Goal: Information Seeking & Learning: Learn about a topic

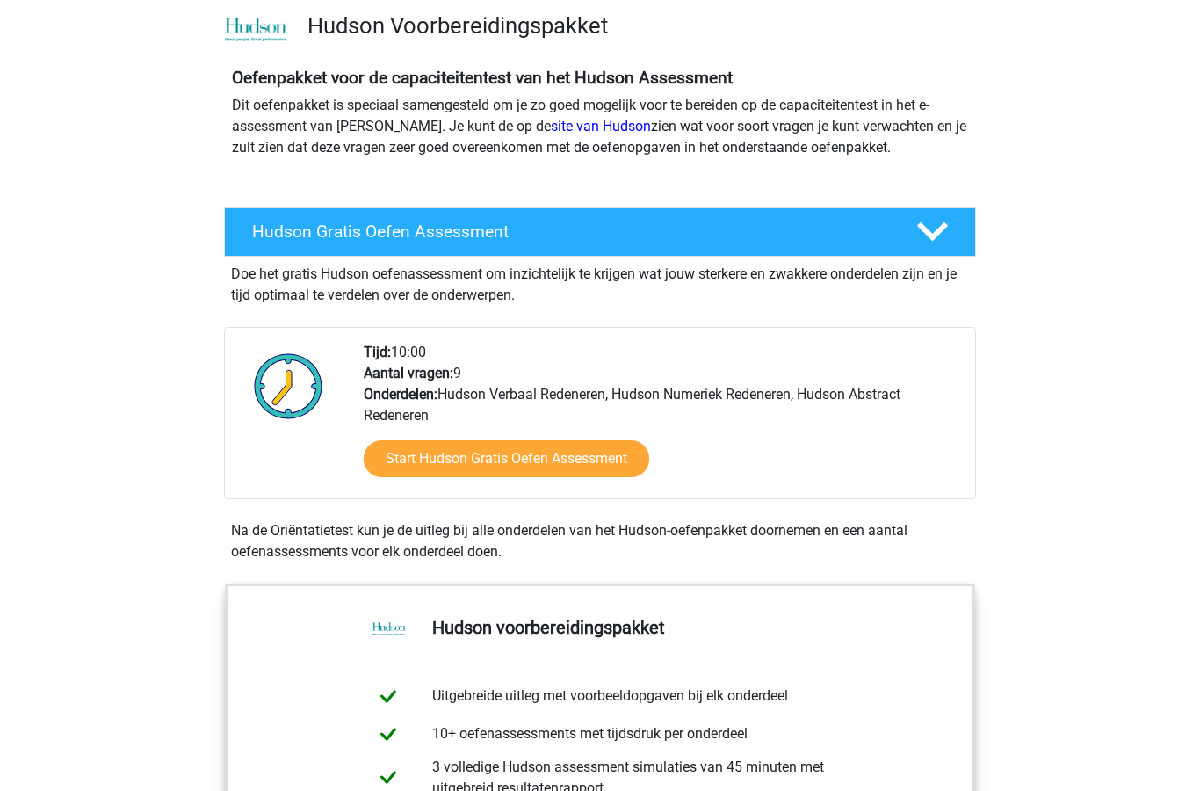
scroll to position [118, 0]
click at [605, 463] on link "Start Hudson Gratis Oefen Assessment" at bounding box center [507, 458] width 286 height 37
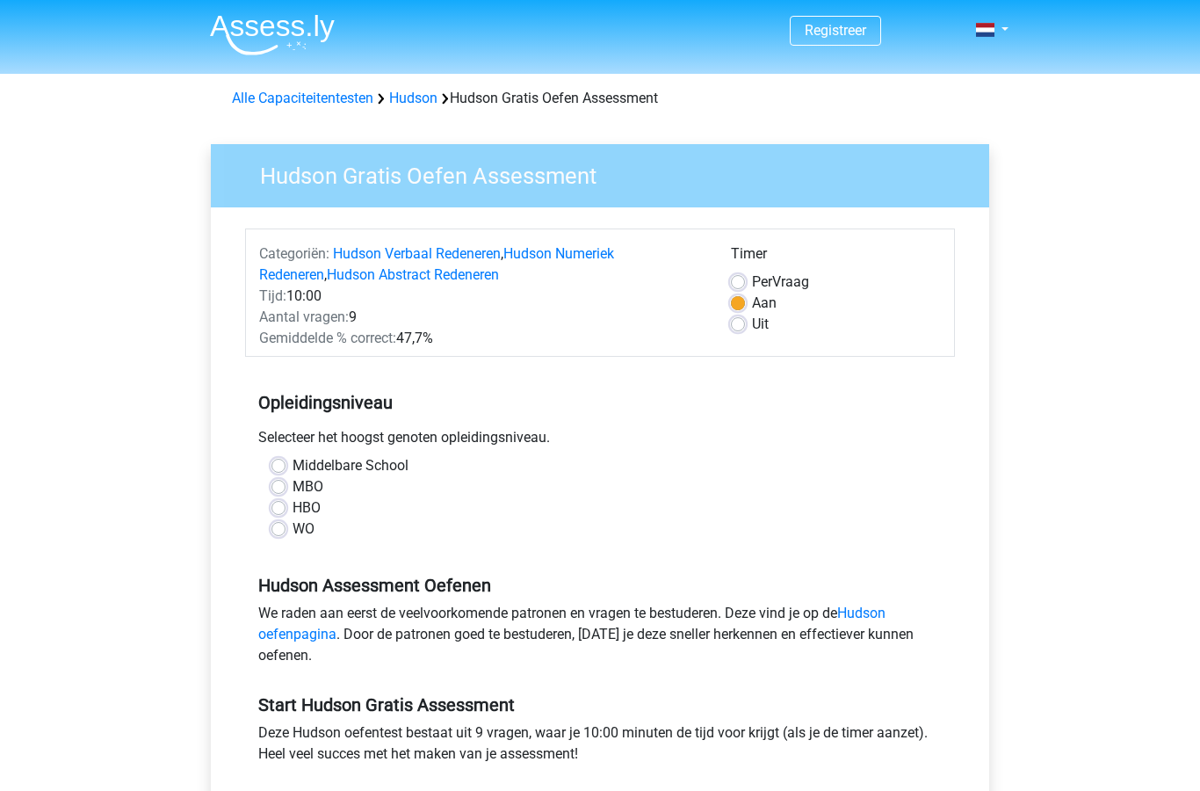
click at [752, 327] on label "Uit" at bounding box center [760, 324] width 17 height 21
click at [736, 327] on input "Uit" at bounding box center [738, 323] width 14 height 18
radio input "true"
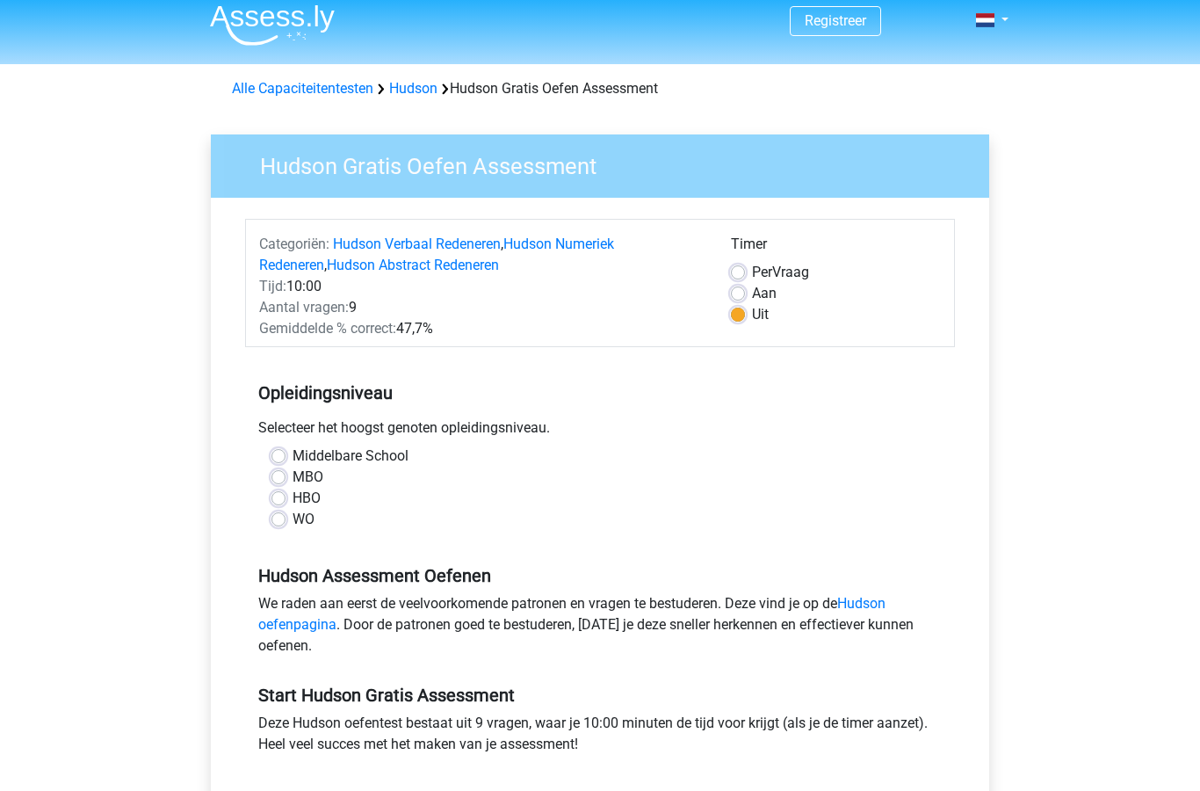
scroll to position [14, 0]
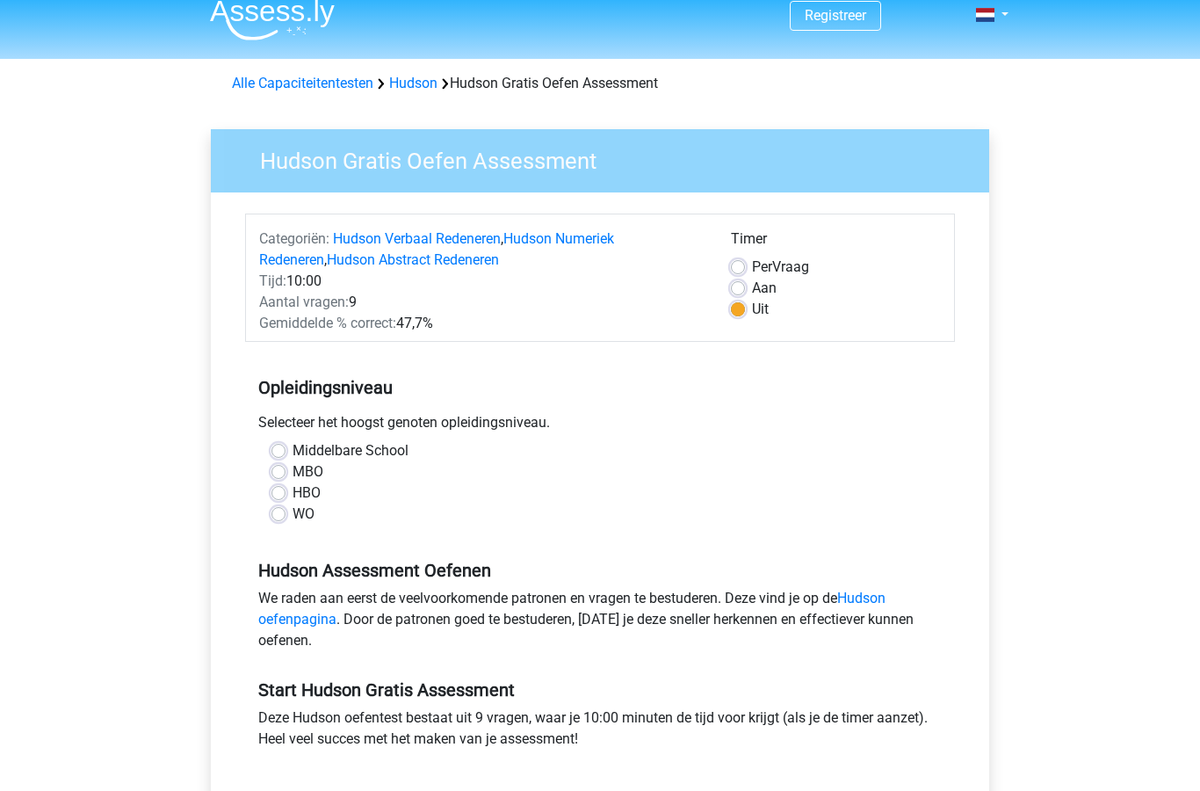
click at [293, 491] on label "HBO" at bounding box center [307, 493] width 28 height 21
click at [284, 491] on input "HBO" at bounding box center [278, 492] width 14 height 18
radio input "true"
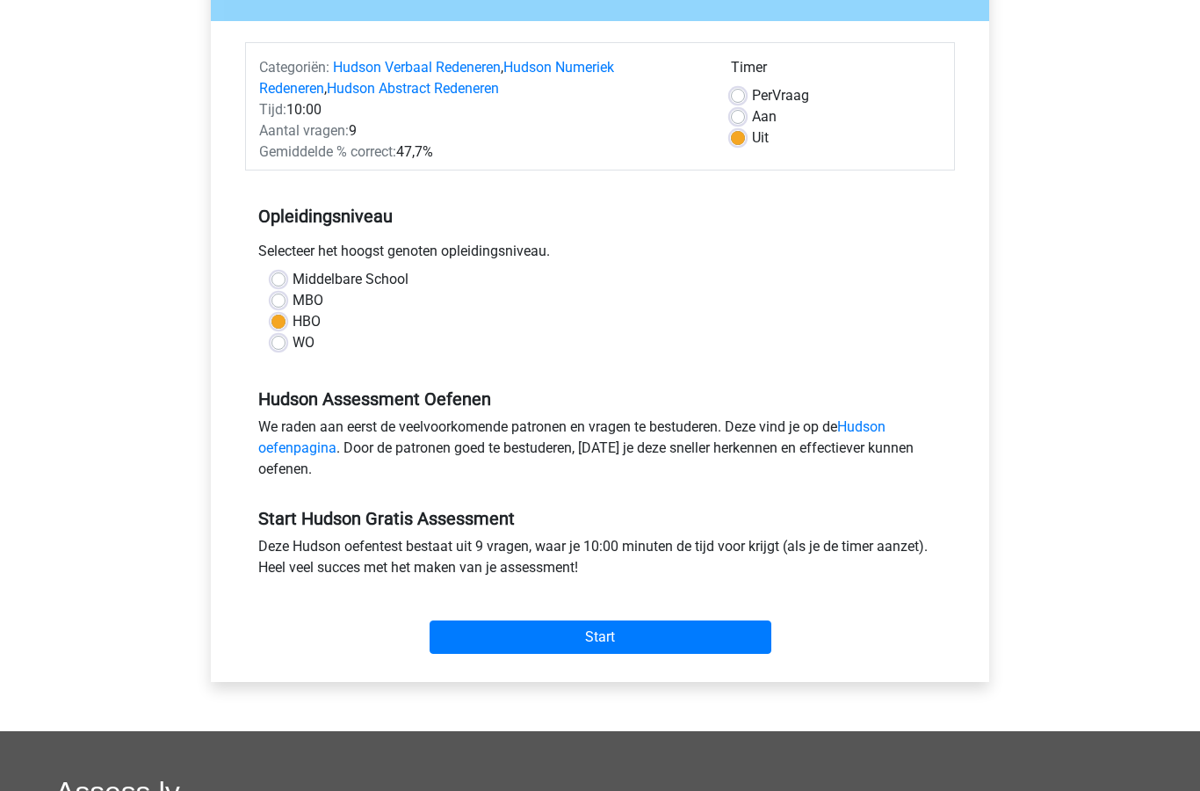
scroll to position [214, 0]
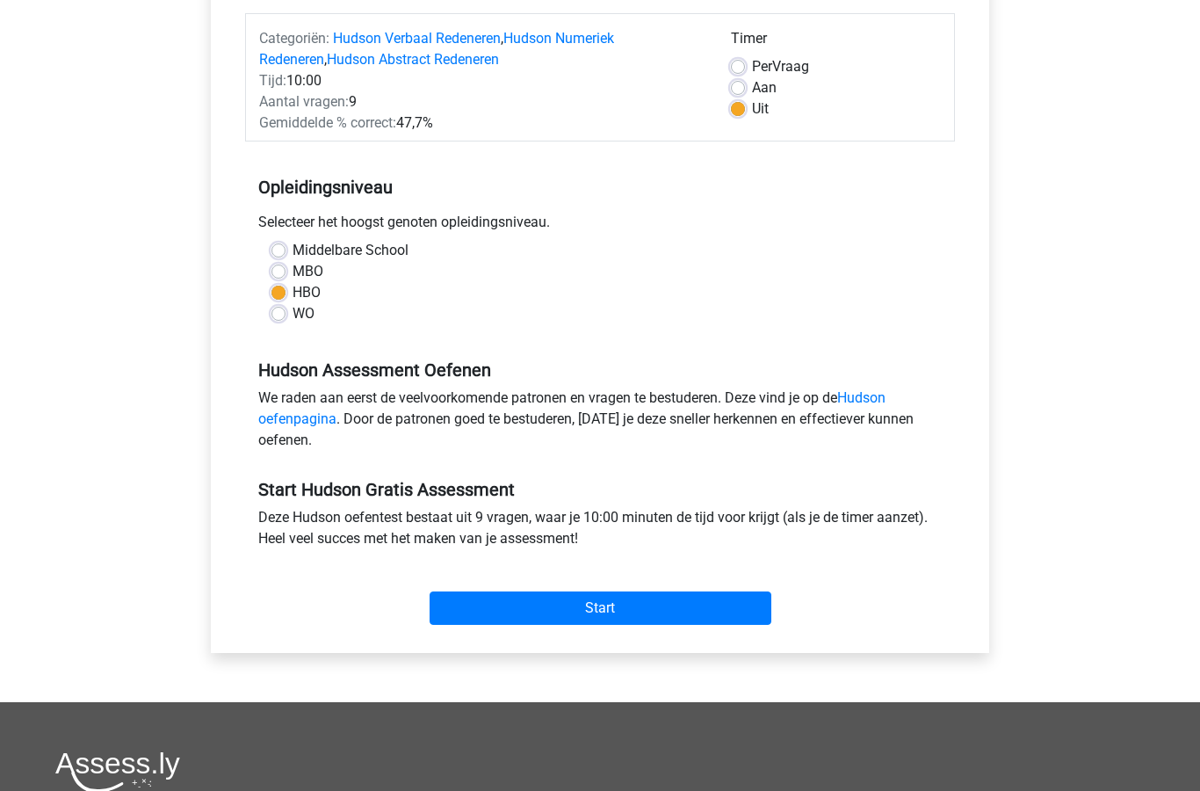
click at [674, 621] on input "Start" at bounding box center [601, 608] width 342 height 33
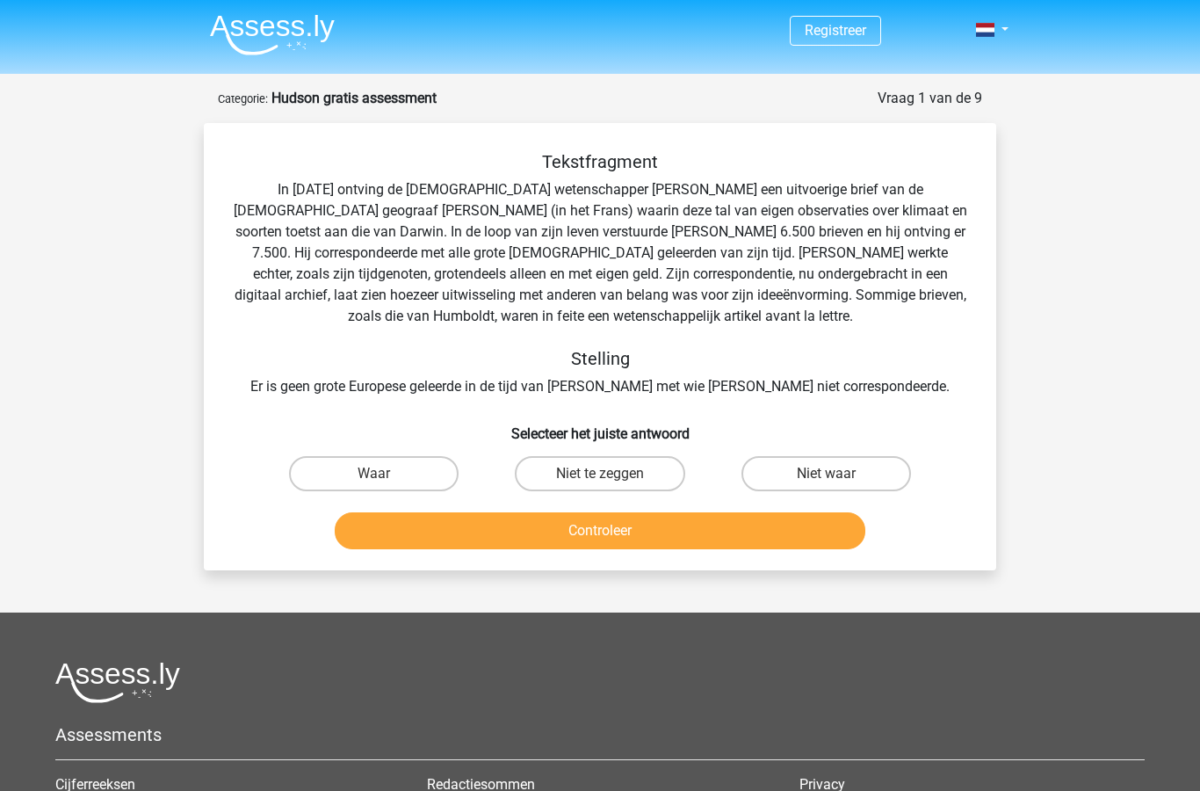
click at [640, 471] on label "Niet te zeggen" at bounding box center [600, 473] width 170 height 35
click at [611, 474] on input "Niet te zeggen" at bounding box center [605, 479] width 11 height 11
radio input "true"
click at [682, 533] on button "Controleer" at bounding box center [601, 530] width 532 height 37
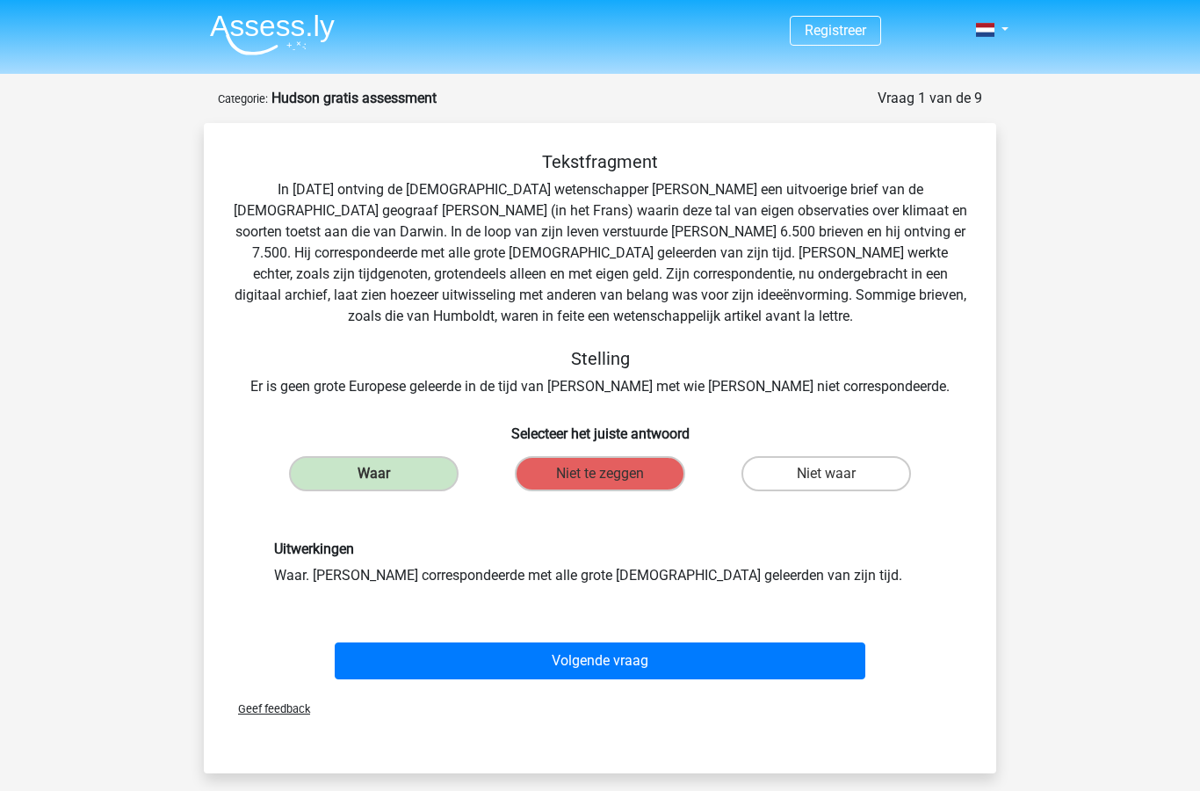
click at [770, 657] on button "Volgende vraag" at bounding box center [601, 660] width 532 height 37
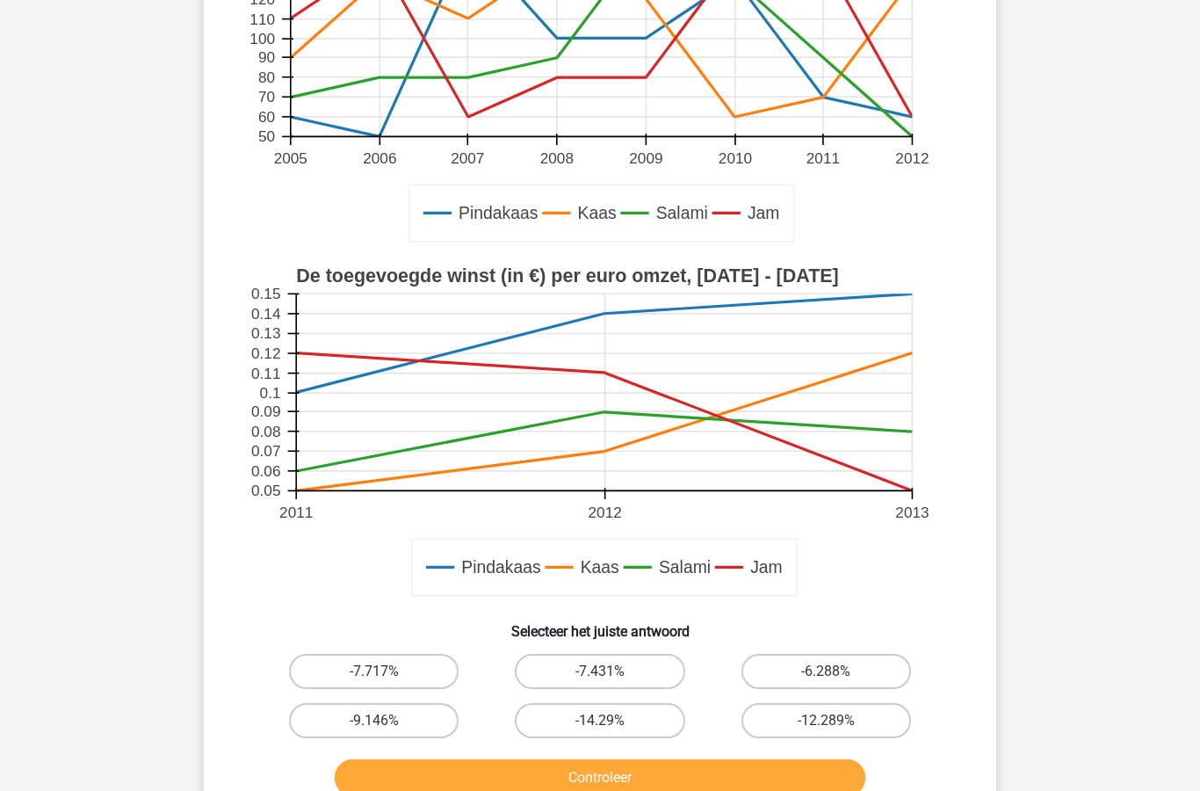
scroll to position [321, 0]
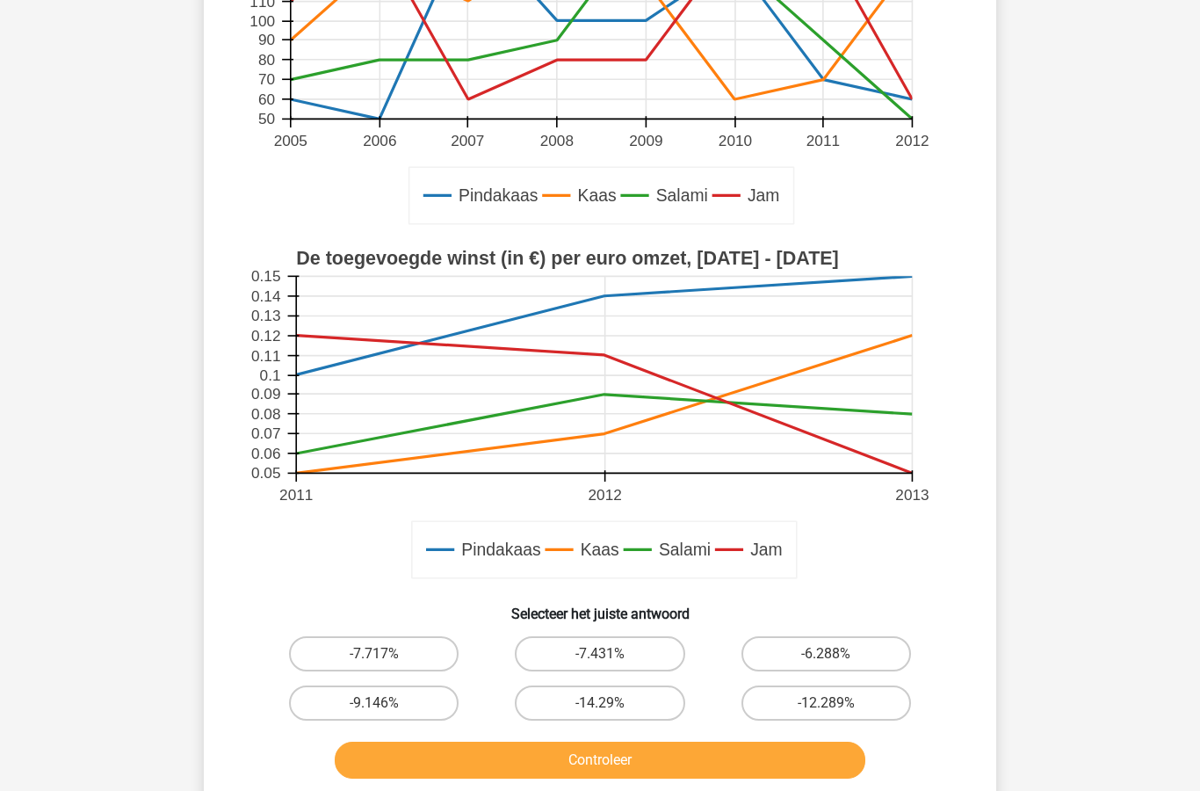
click at [637, 701] on label "-14.29%" at bounding box center [600, 702] width 170 height 35
click at [611, 703] on input "-14.29%" at bounding box center [605, 708] width 11 height 11
radio input "true"
click at [663, 756] on button "Controleer" at bounding box center [601, 759] width 532 height 37
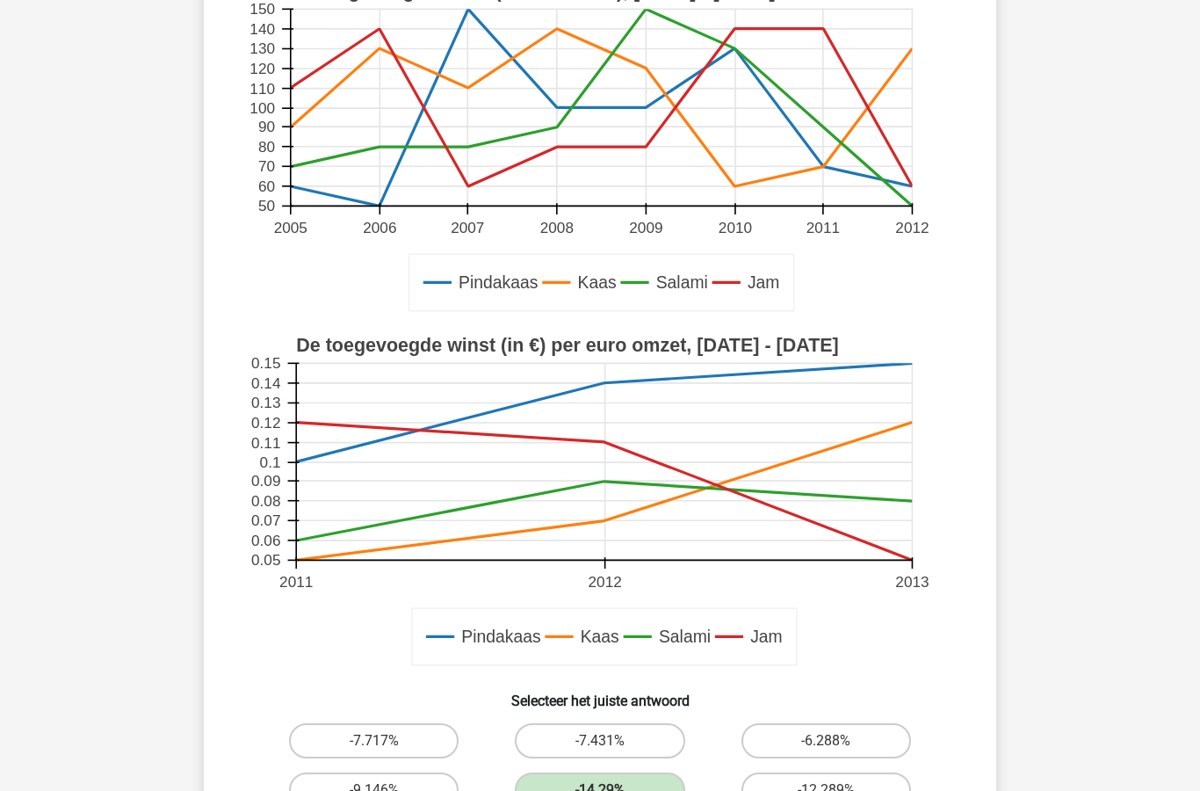
scroll to position [215, 0]
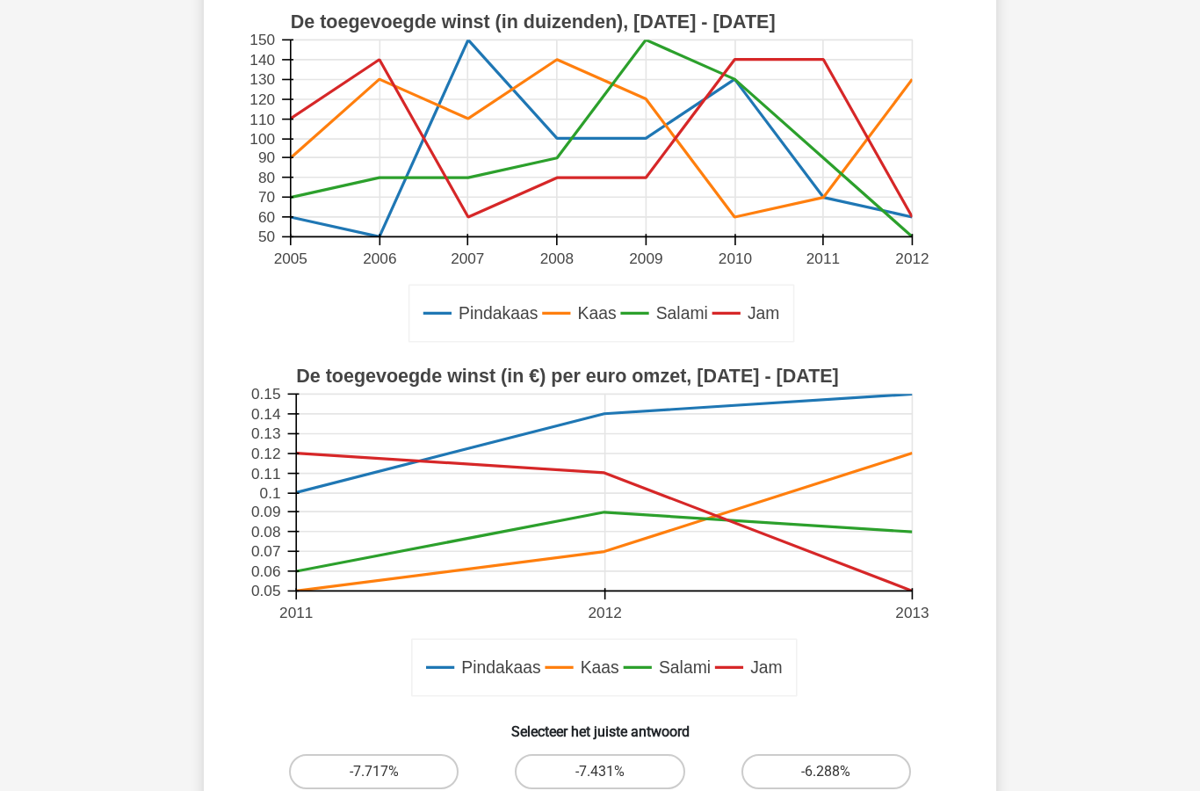
click at [775, 80] on icon at bounding box center [602, 80] width 622 height 0
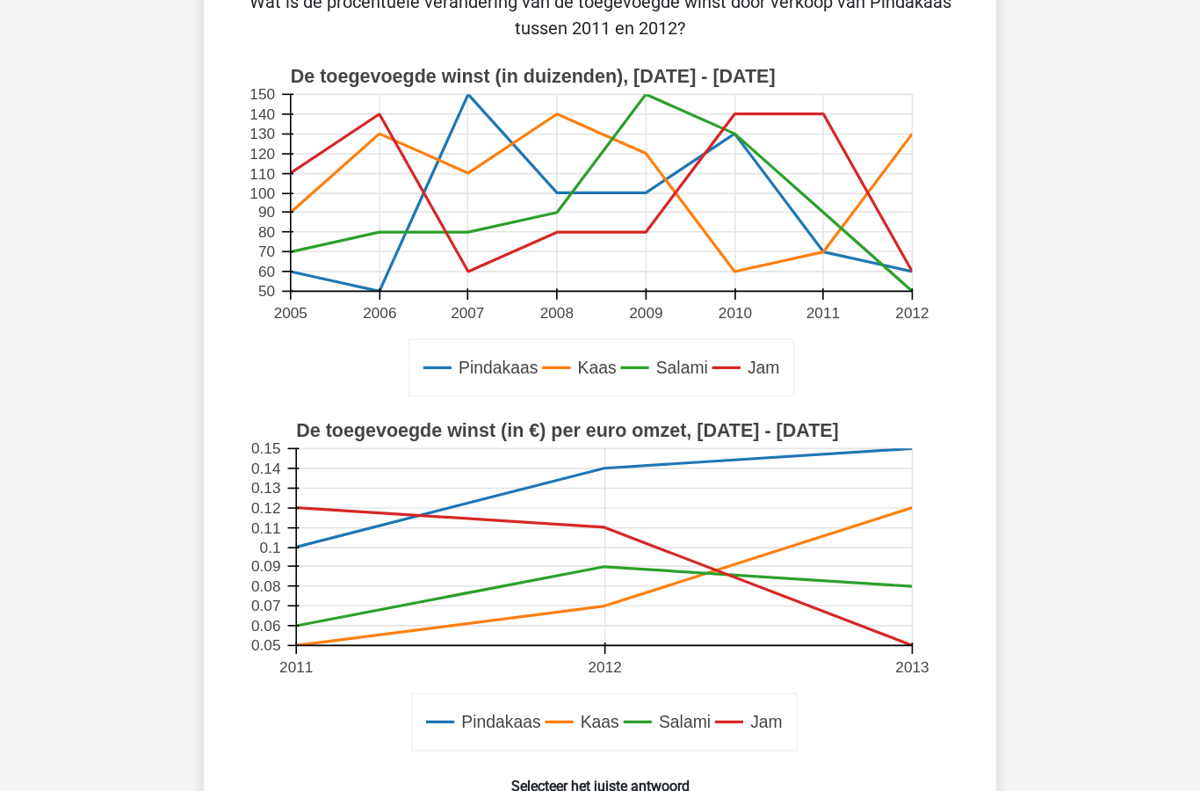
scroll to position [0, 0]
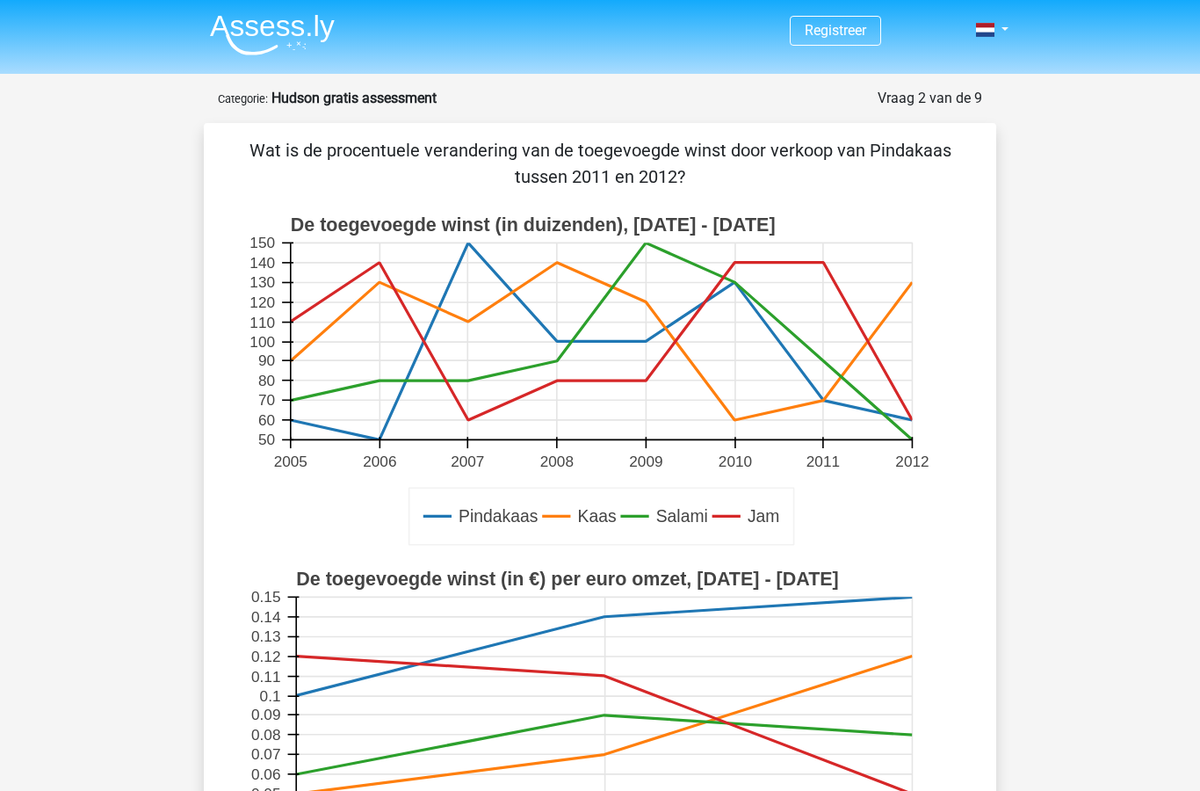
click at [649, 174] on p "Wat is de procentuele verandering van de toegevoegde winst door verkoop van Pin…" at bounding box center [600, 163] width 736 height 53
click at [761, 177] on p "Wat is de procentuele verandering van de toegevoegde winst door verkoop van Pin…" at bounding box center [600, 163] width 736 height 53
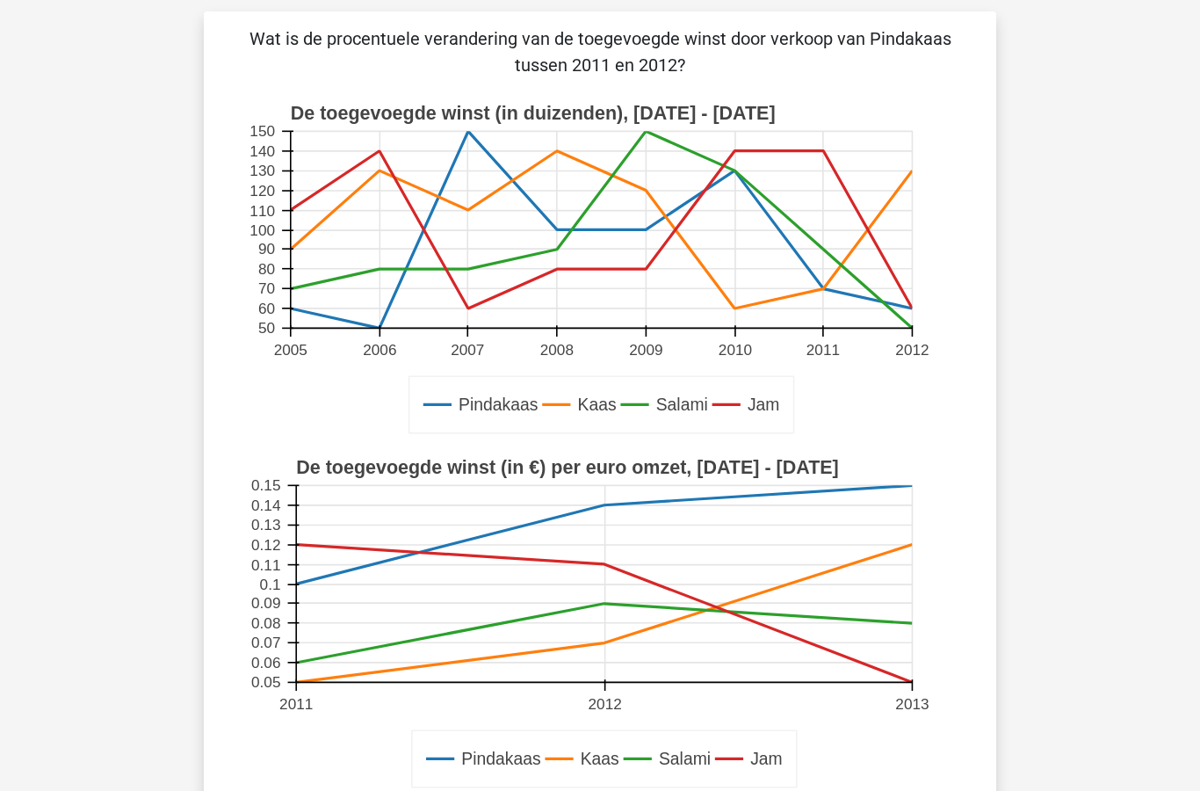
scroll to position [112, 0]
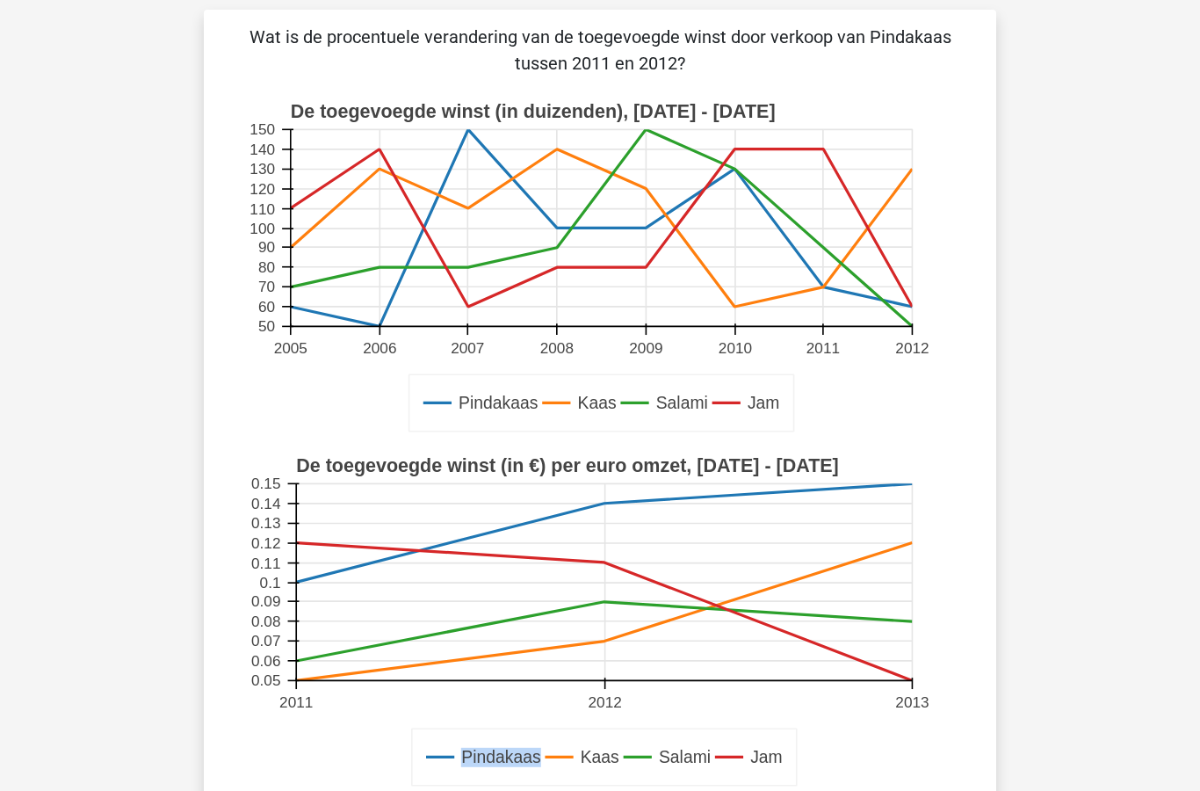
click at [999, 262] on div "Vraag 2 van de 9 Categorie: Hudson gratis assessment Wat is de procentuele vera…" at bounding box center [600, 592] width 821 height 1235
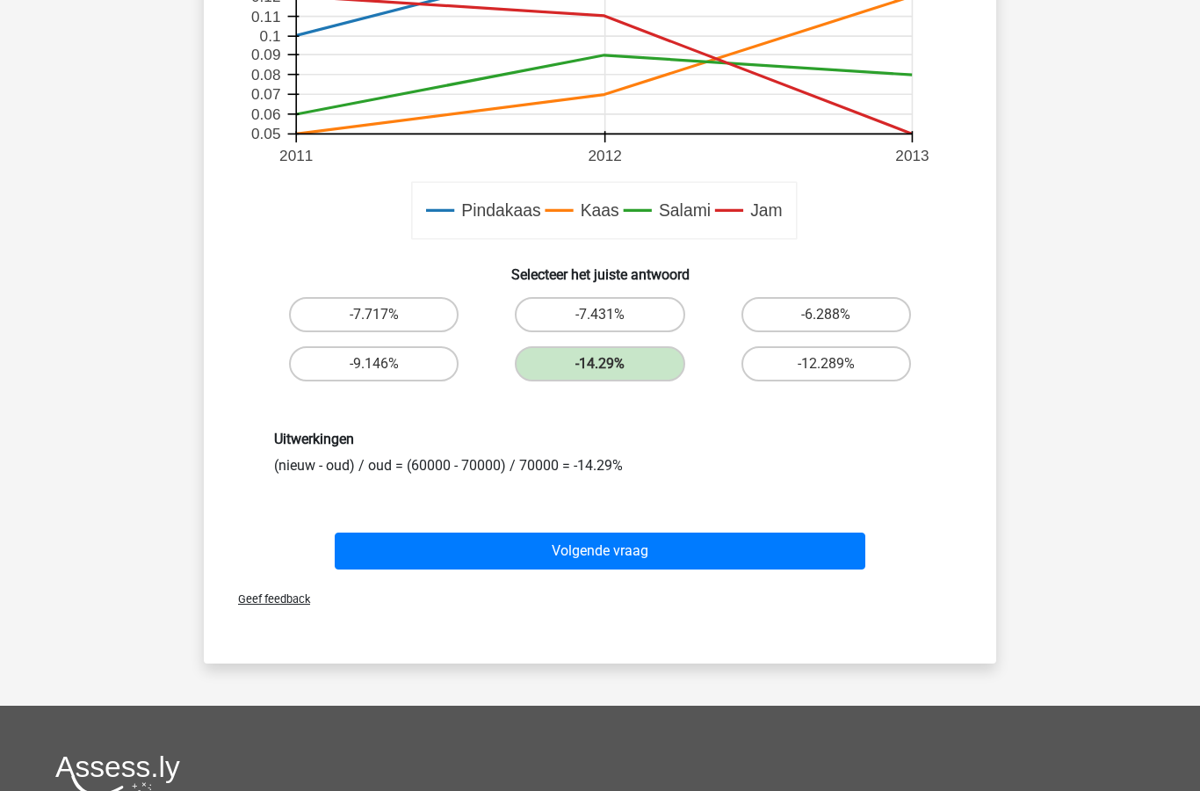
scroll to position [661, 0]
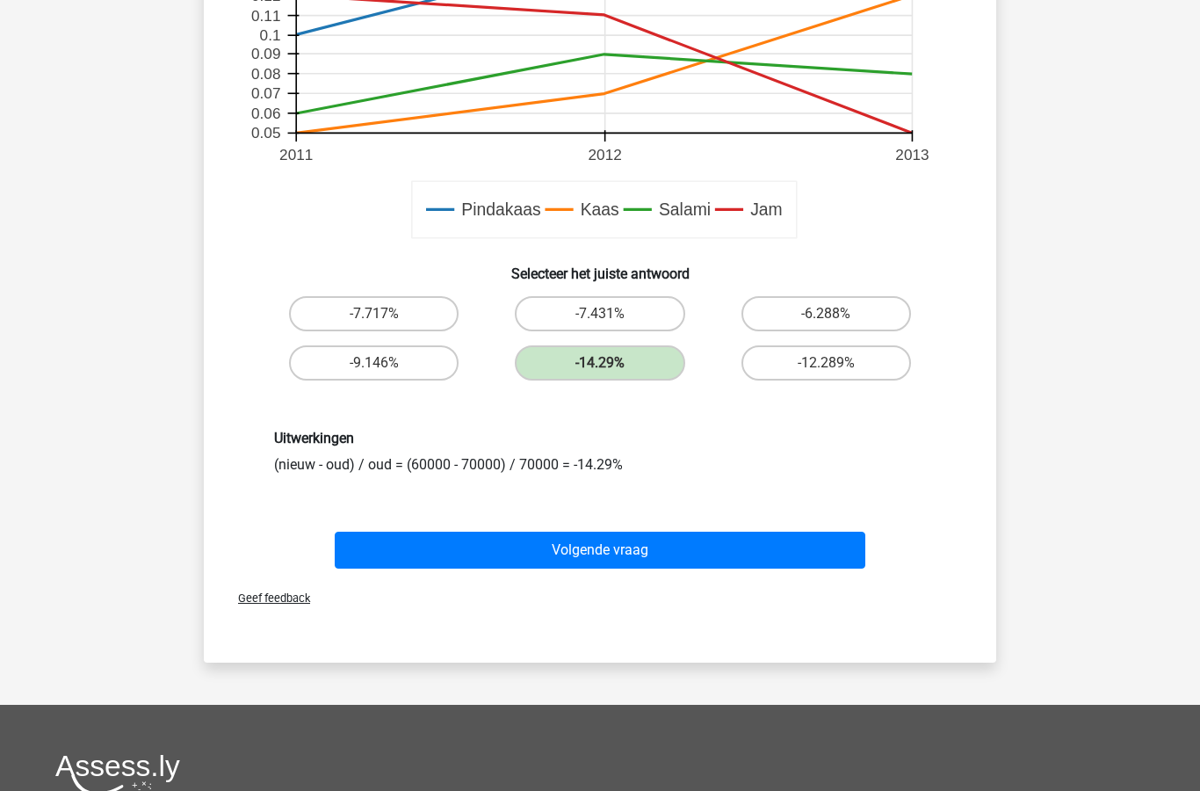
click at [751, 554] on button "Volgende vraag" at bounding box center [601, 550] width 532 height 37
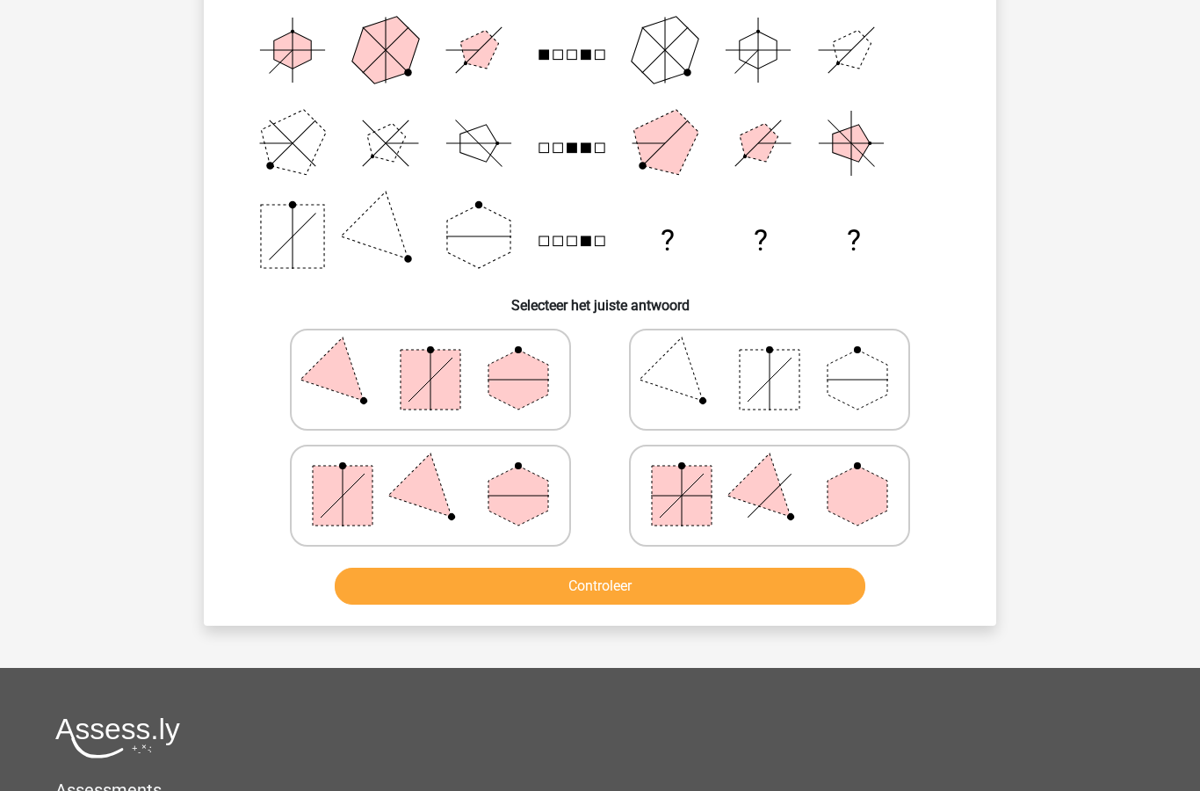
scroll to position [88, 0]
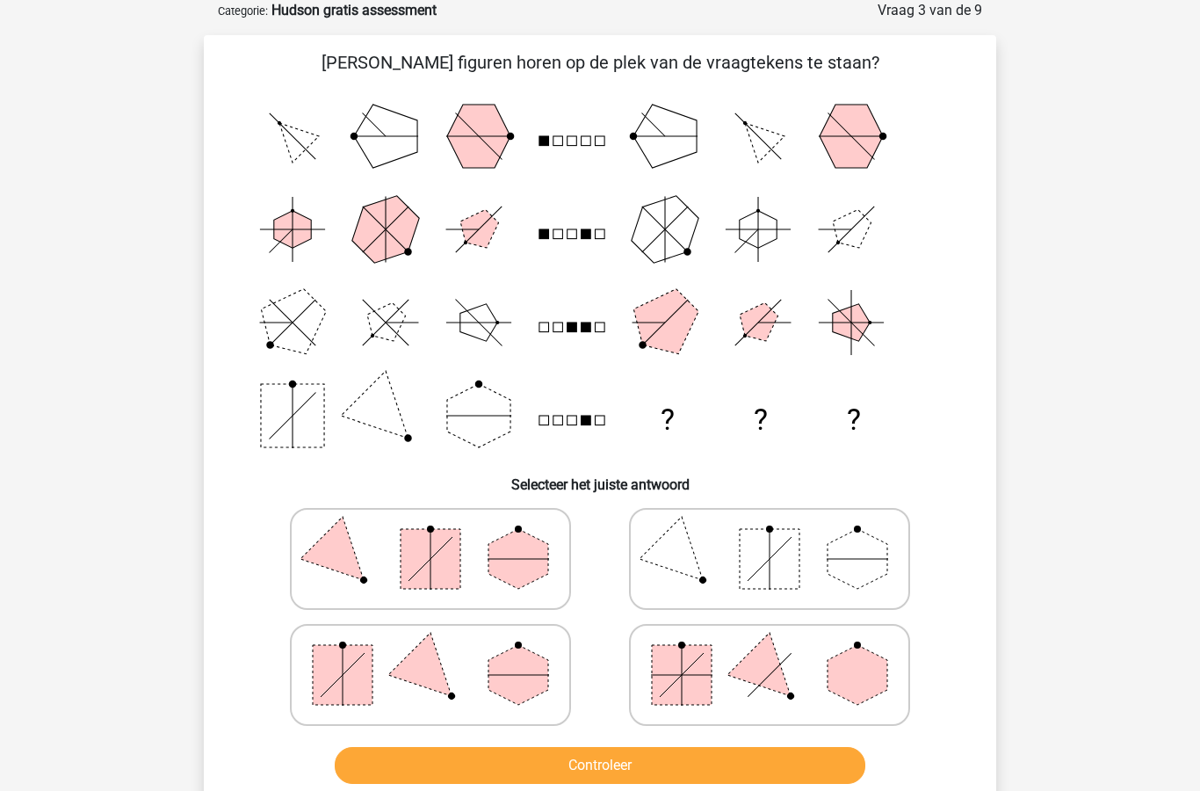
click at [502, 668] on polygon at bounding box center [518, 675] width 60 height 60
click at [442, 653] on input "radio" at bounding box center [435, 646] width 11 height 11
radio input "true"
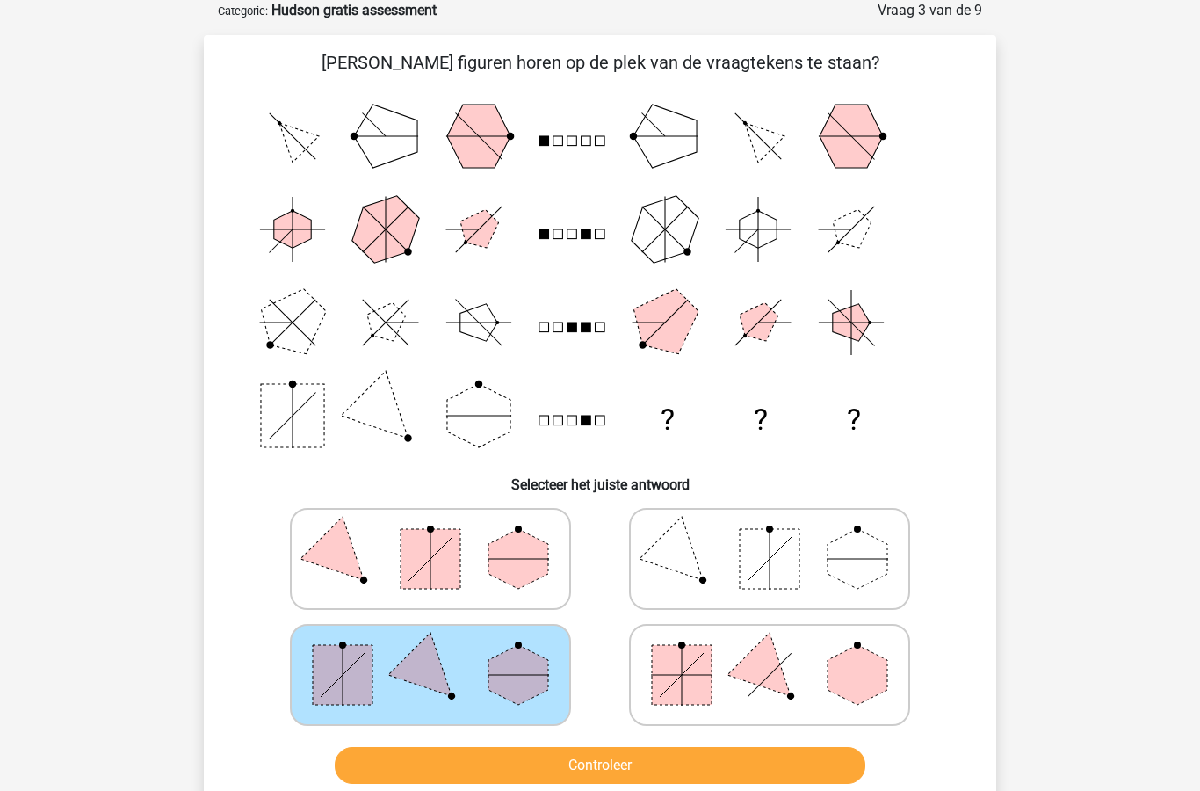
click at [570, 765] on button "Controleer" at bounding box center [601, 765] width 532 height 37
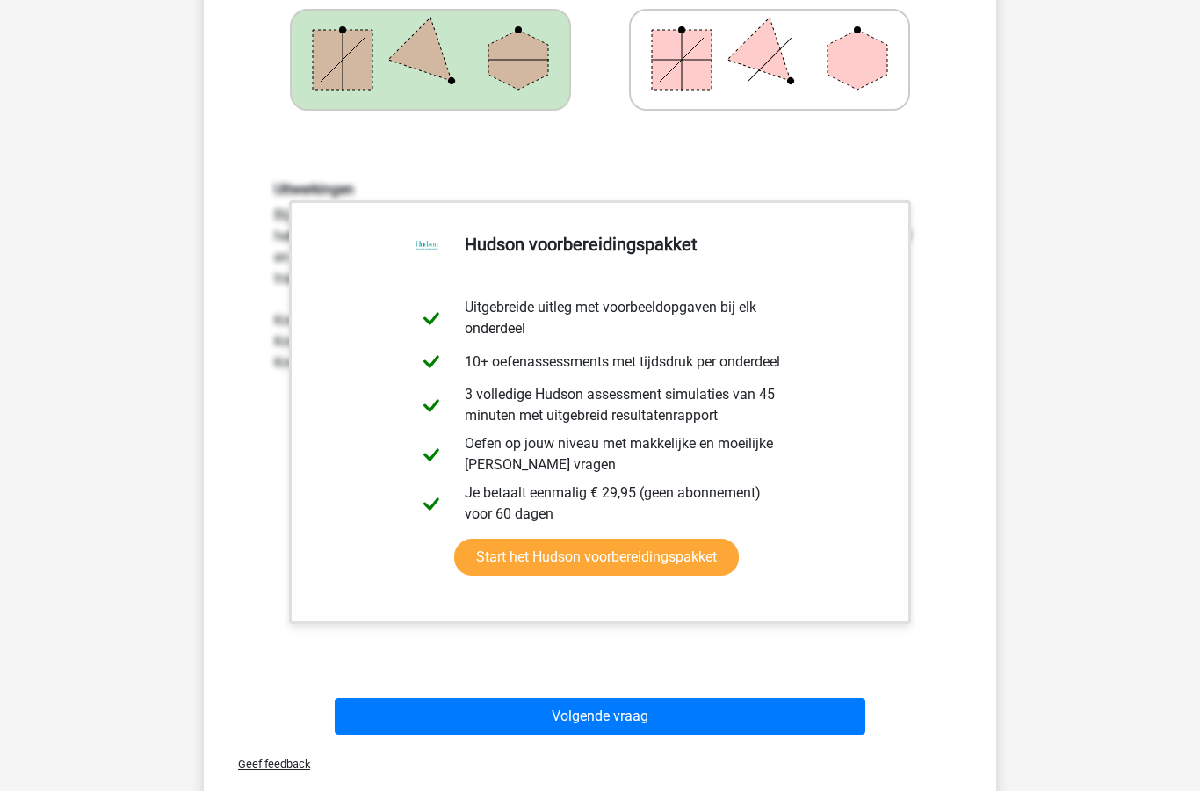
scroll to position [915, 0]
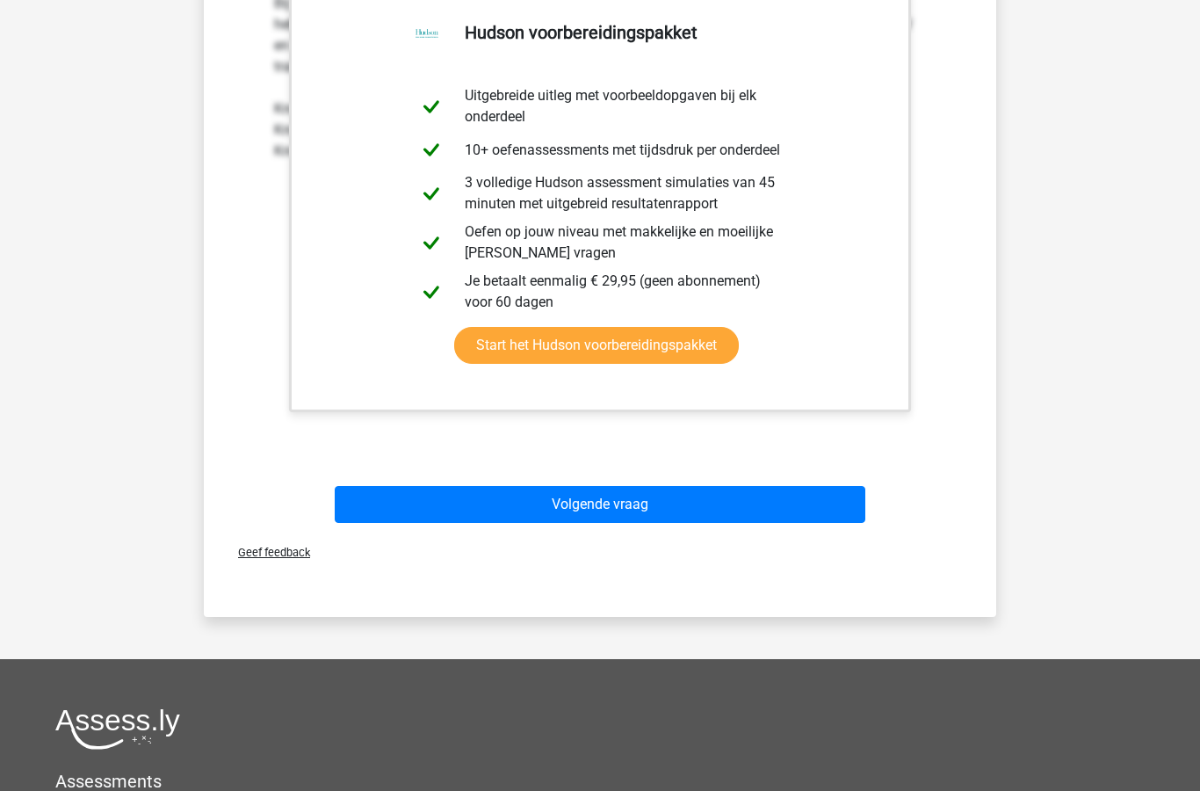
click at [812, 503] on button "Volgende vraag" at bounding box center [601, 504] width 532 height 37
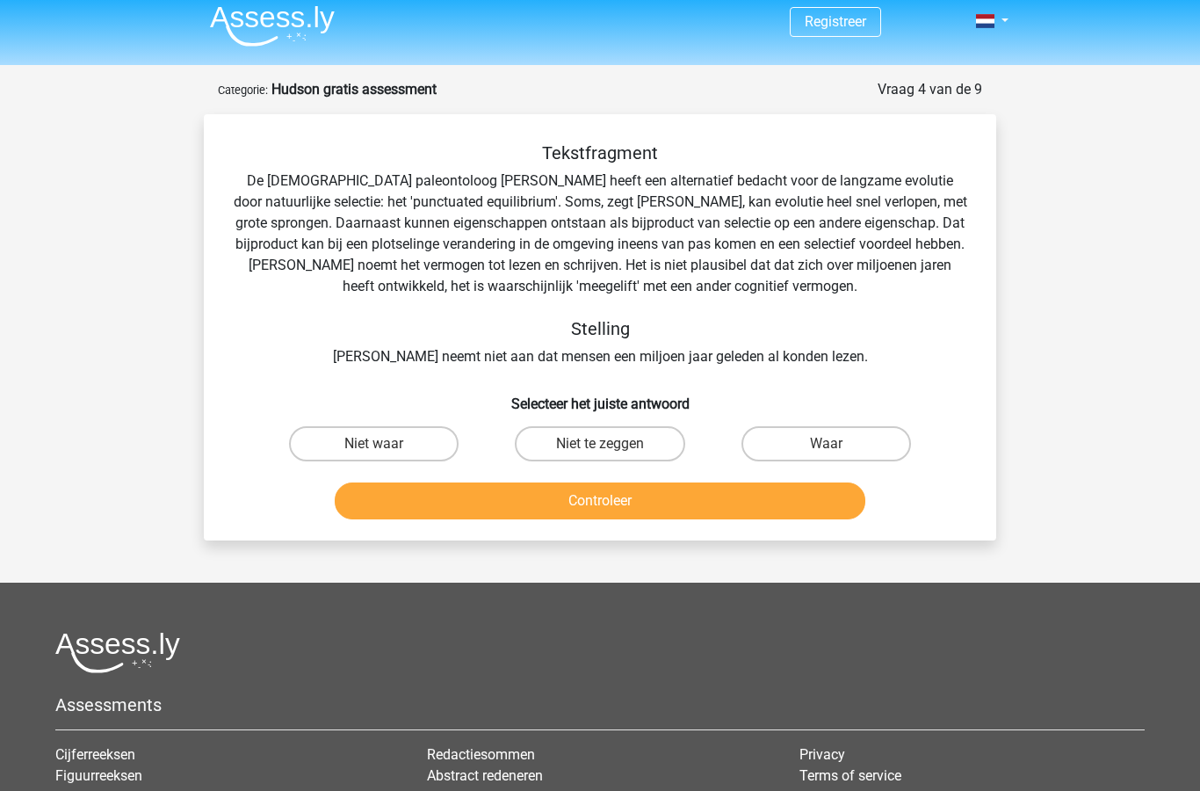
scroll to position [0, 0]
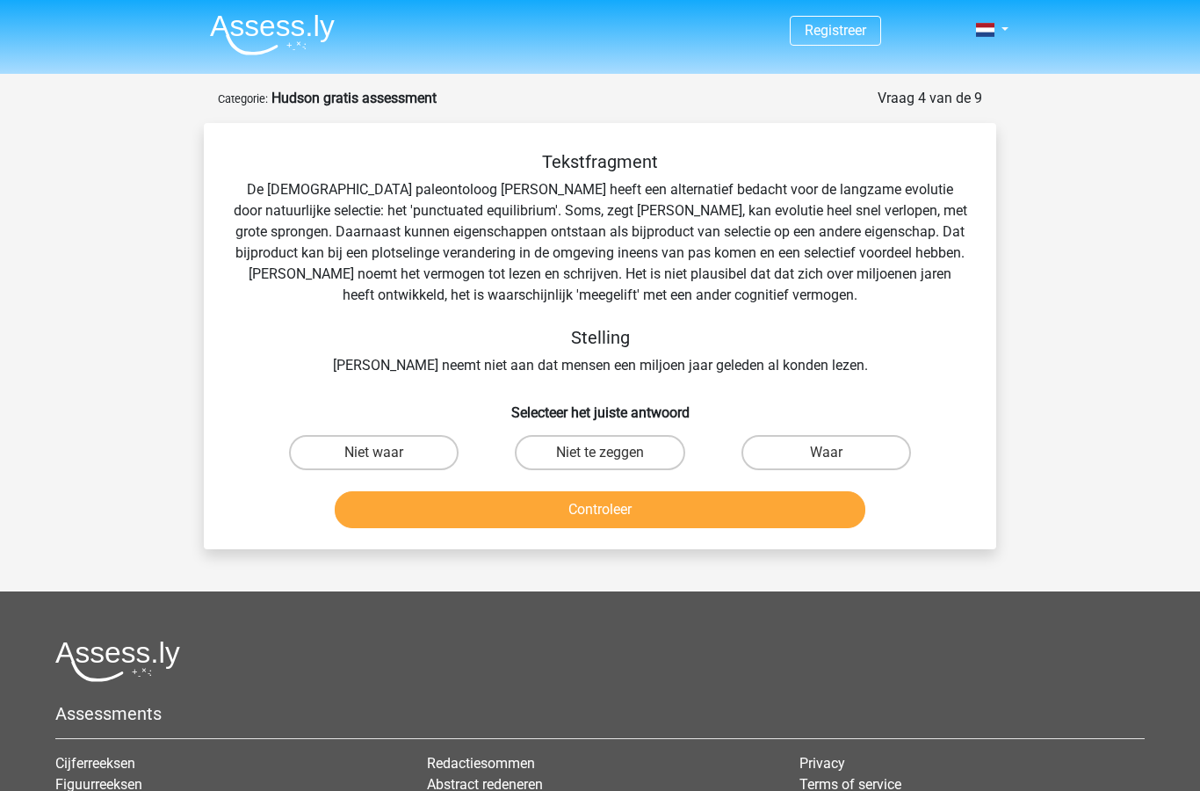
click at [856, 455] on label "Waar" at bounding box center [826, 452] width 170 height 35
click at [837, 455] on input "Waar" at bounding box center [831, 457] width 11 height 11
radio input "true"
click at [803, 517] on button "Controleer" at bounding box center [601, 509] width 532 height 37
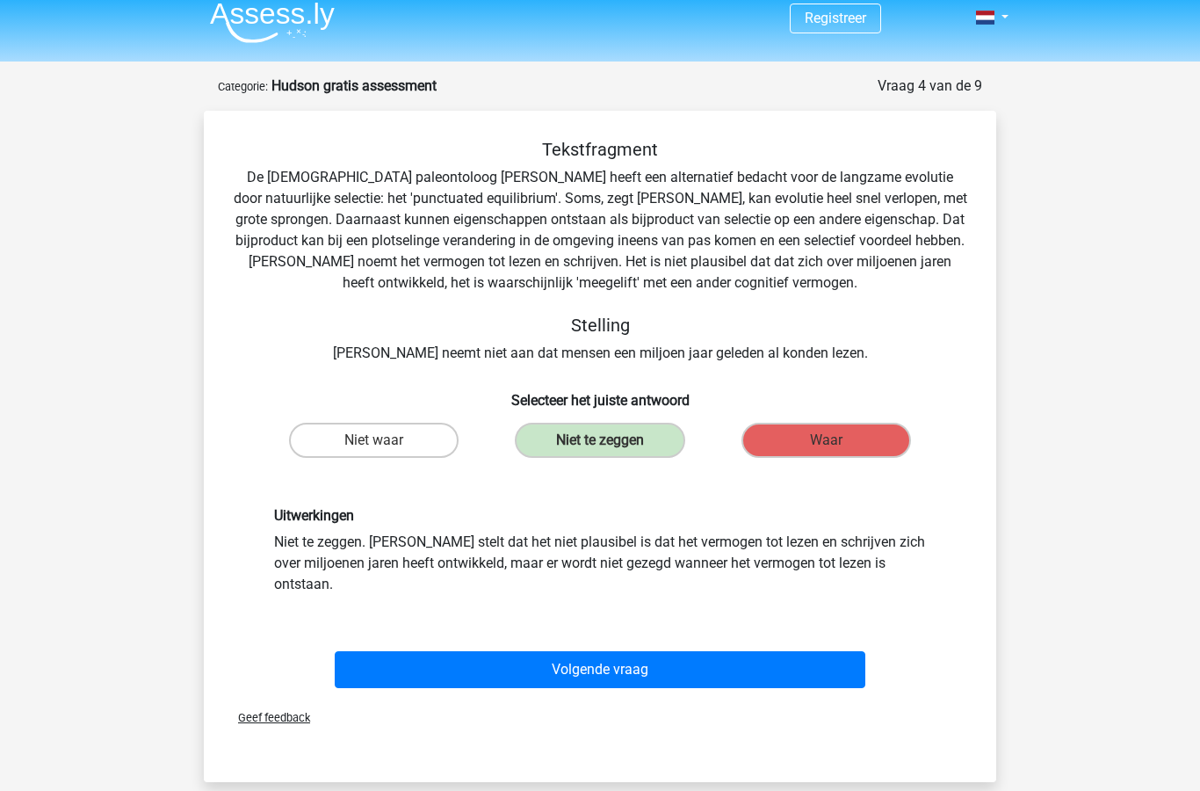
scroll to position [25, 0]
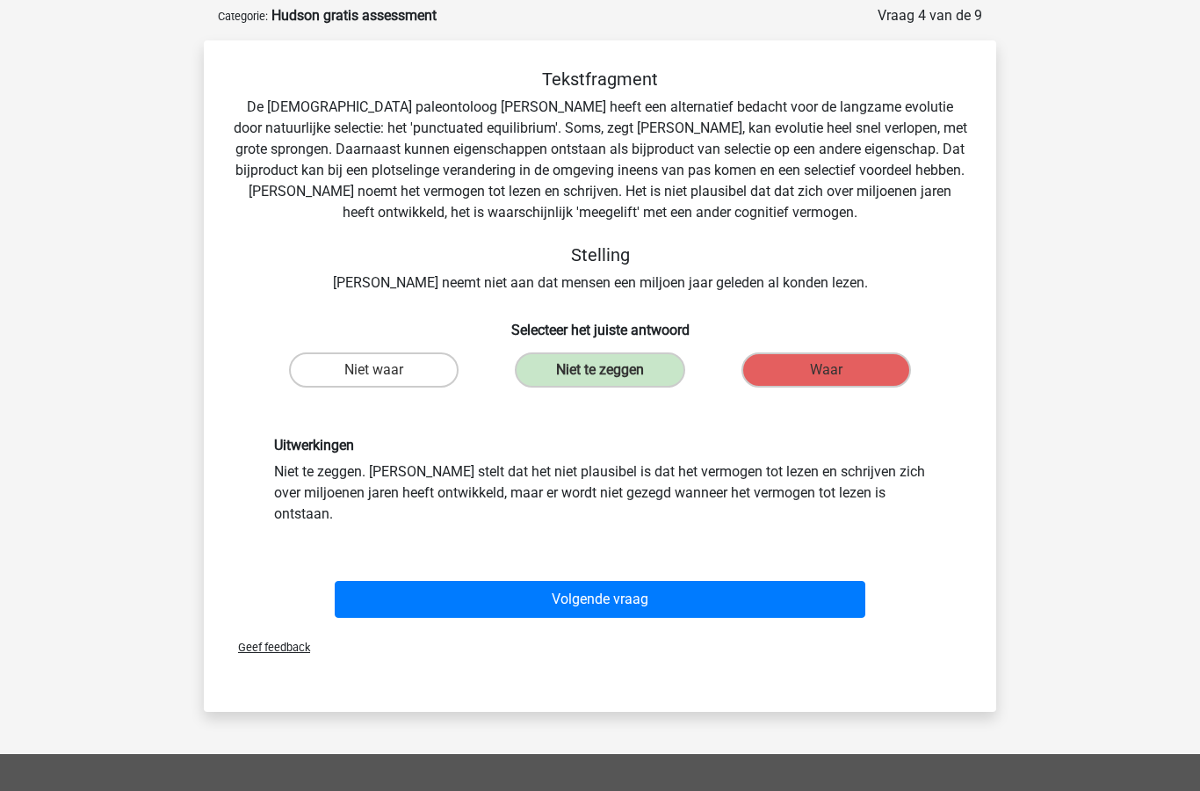
click at [761, 582] on button "Volgende vraag" at bounding box center [601, 600] width 532 height 37
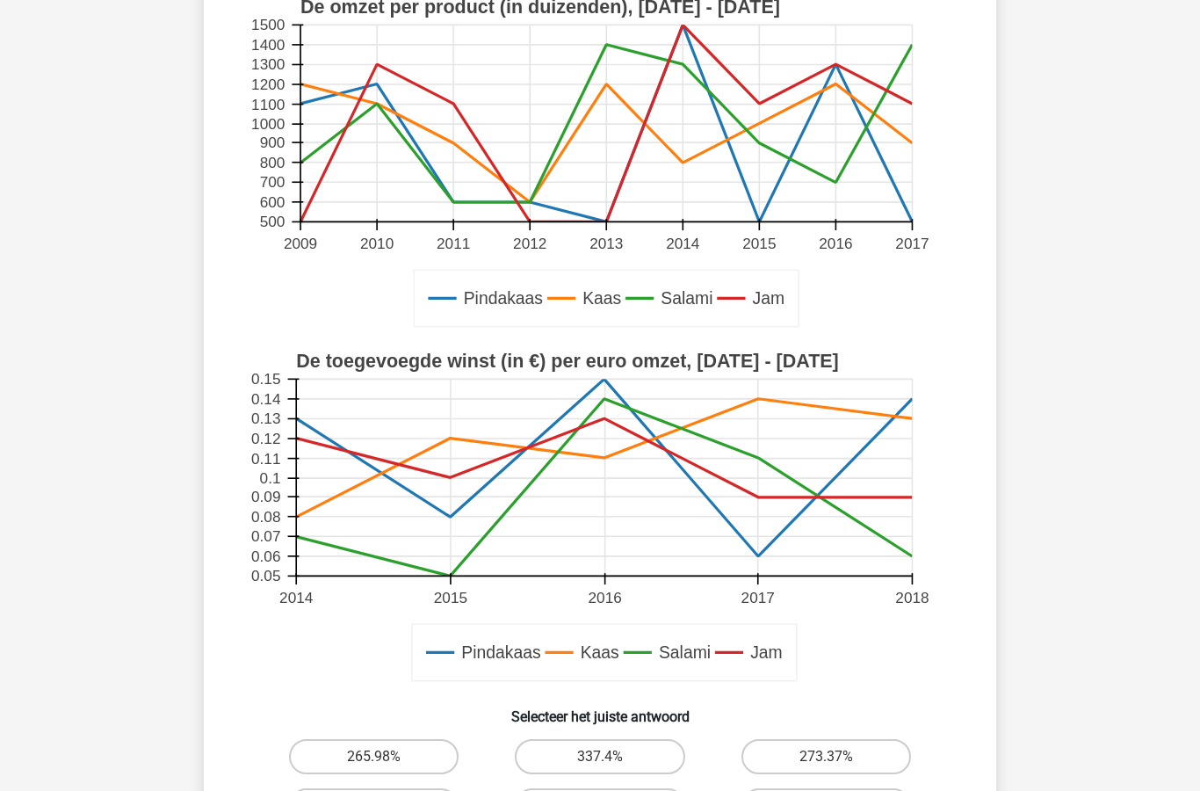
scroll to position [243, 0]
click at [326, 518] on rect at bounding box center [604, 478] width 616 height 197
click at [781, 509] on rect at bounding box center [604, 478] width 616 height 197
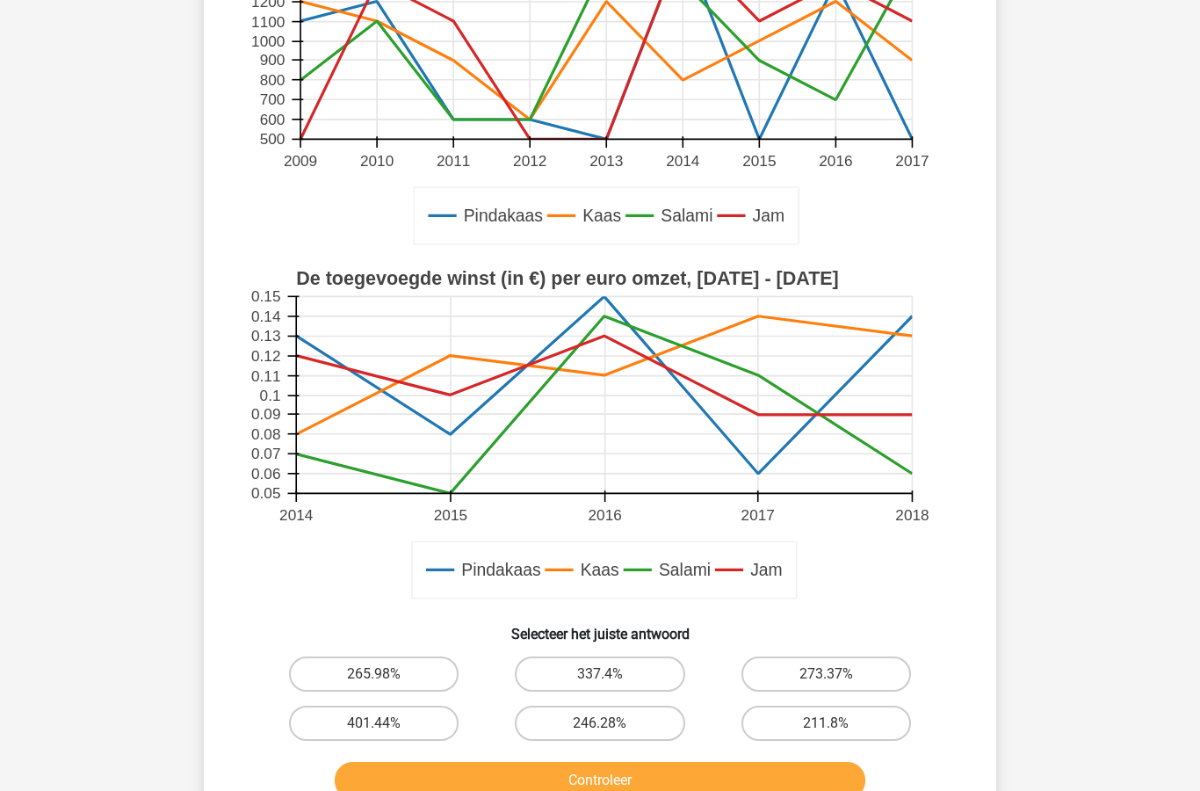
scroll to position [327, 0]
click at [406, 711] on label "401.44%" at bounding box center [374, 722] width 170 height 35
click at [386, 723] on input "401.44%" at bounding box center [379, 728] width 11 height 11
radio input "true"
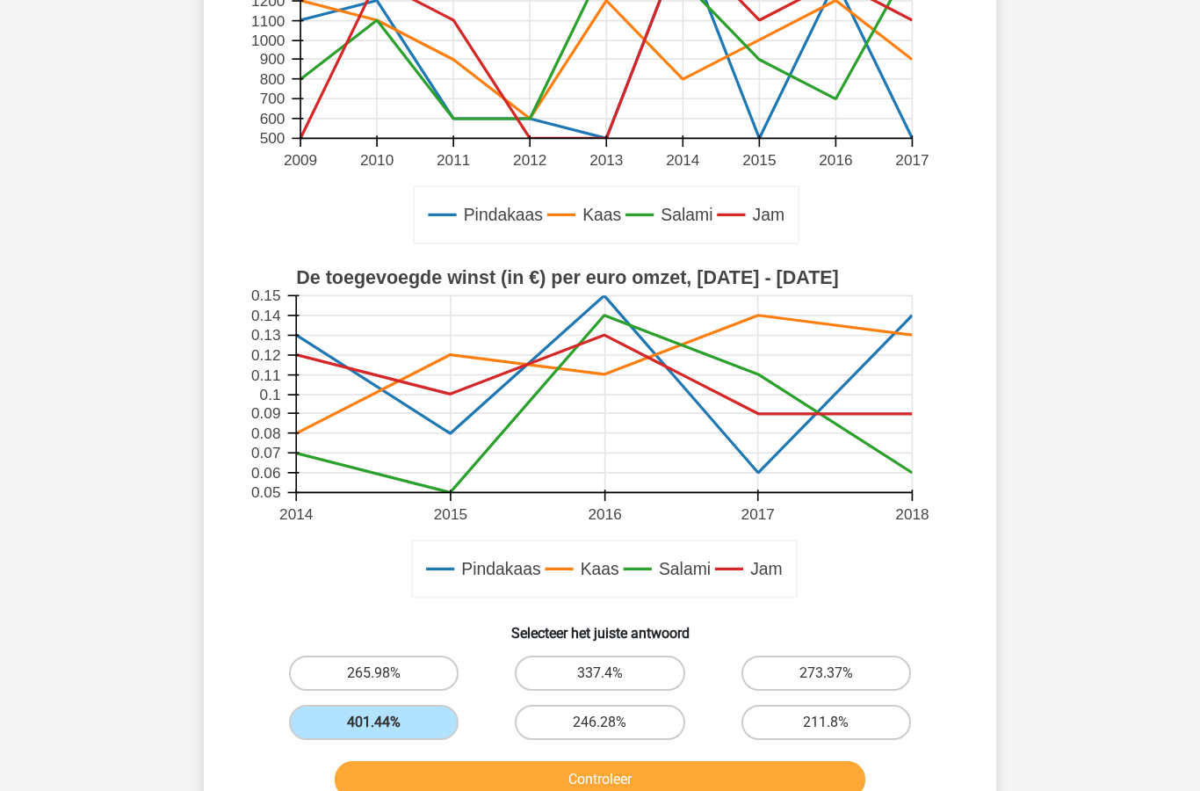
click at [479, 785] on button "Controleer" at bounding box center [601, 779] width 532 height 37
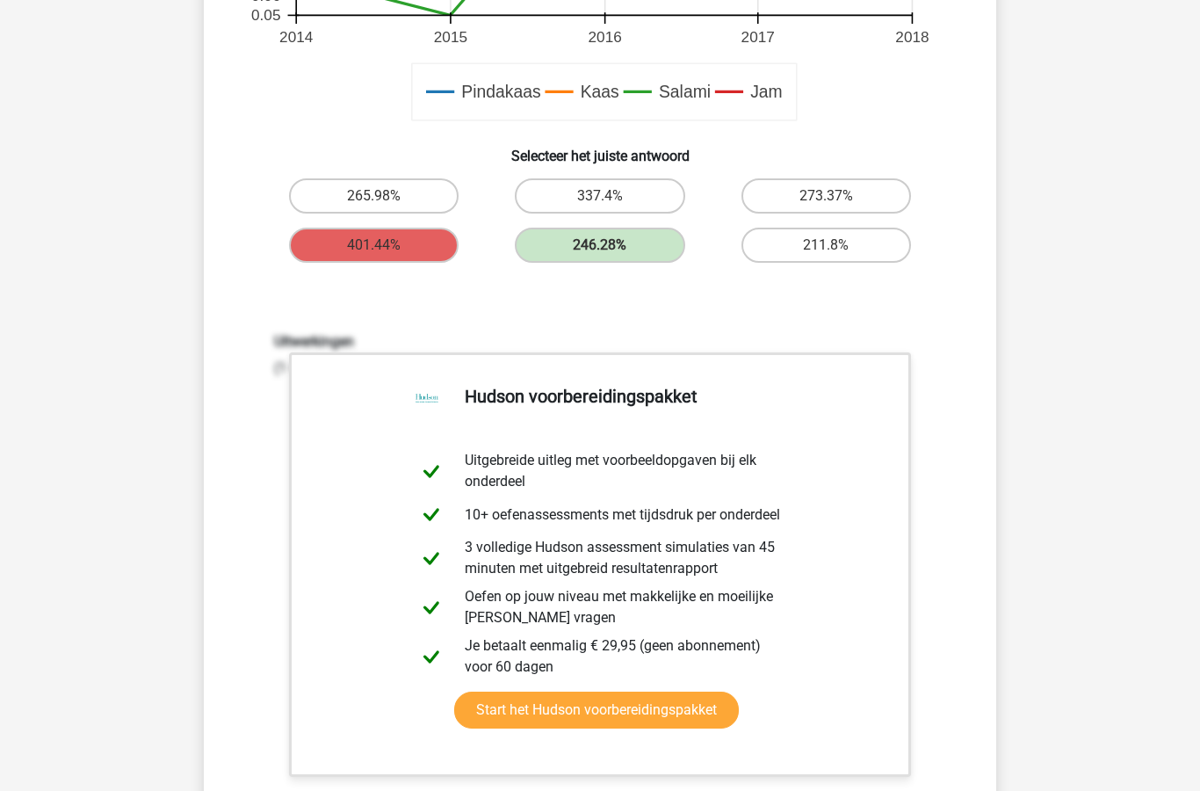
scroll to position [908, 0]
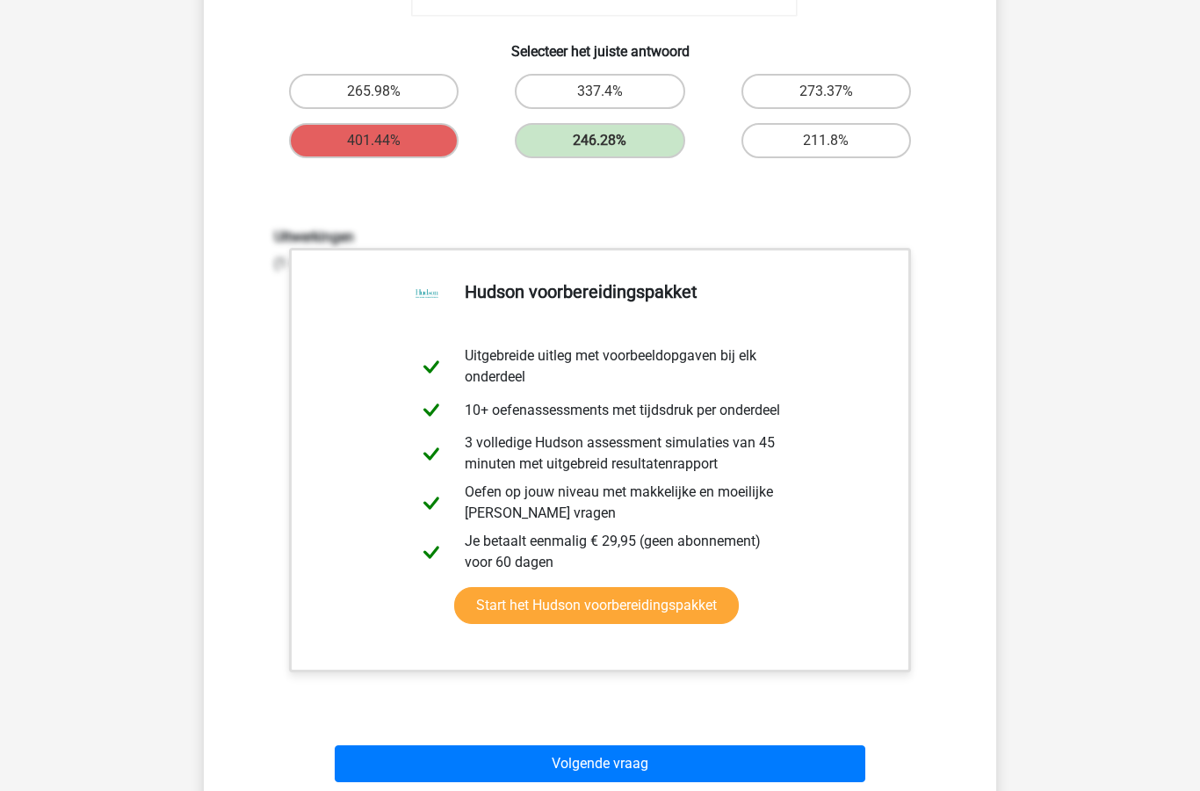
click at [739, 757] on button "Volgende vraag" at bounding box center [601, 764] width 532 height 37
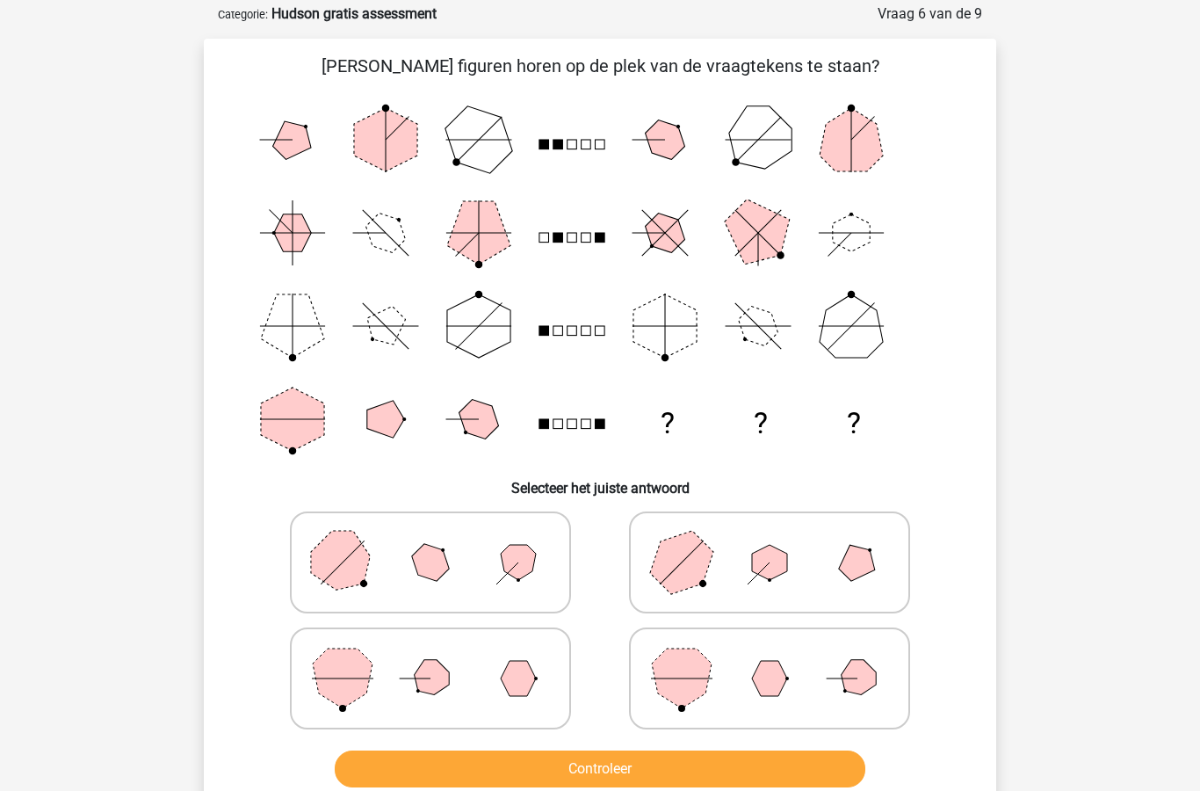
scroll to position [69, 0]
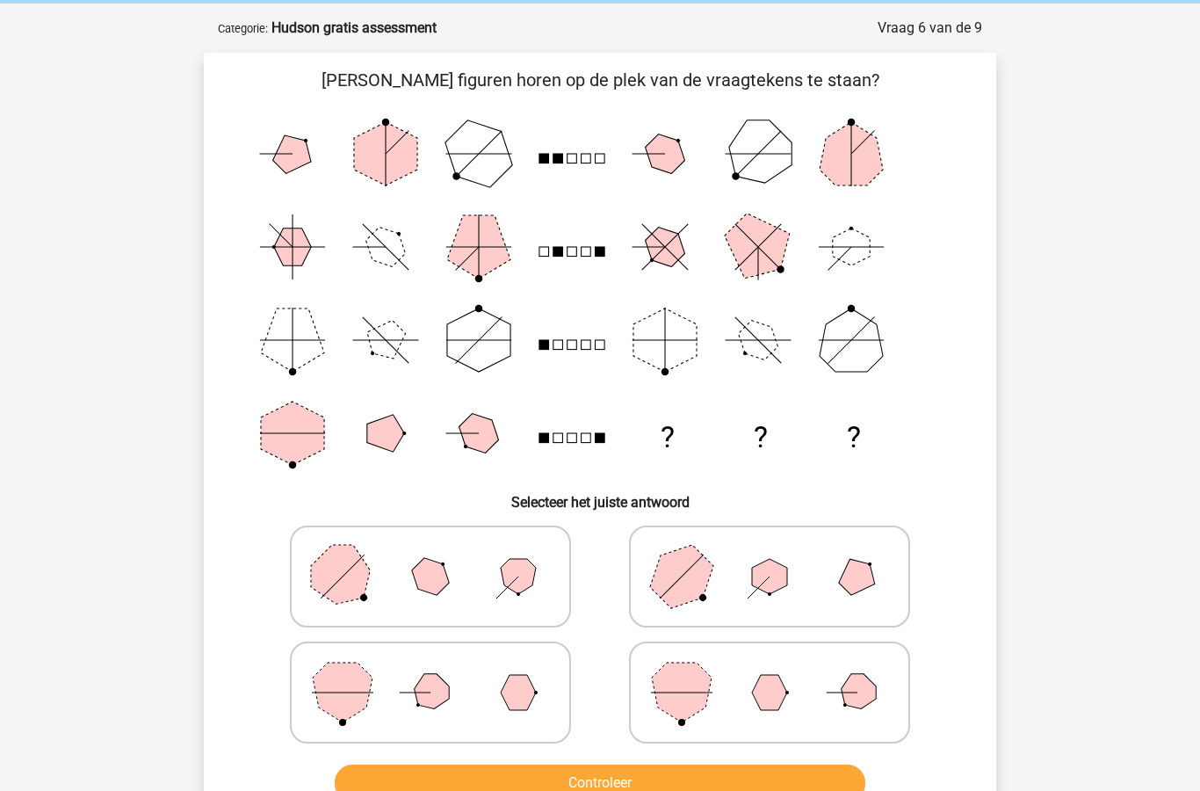
click at [358, 570] on polygon at bounding box center [342, 576] width 84 height 84
click at [430, 555] on input "radio" at bounding box center [435, 549] width 11 height 11
radio input "true"
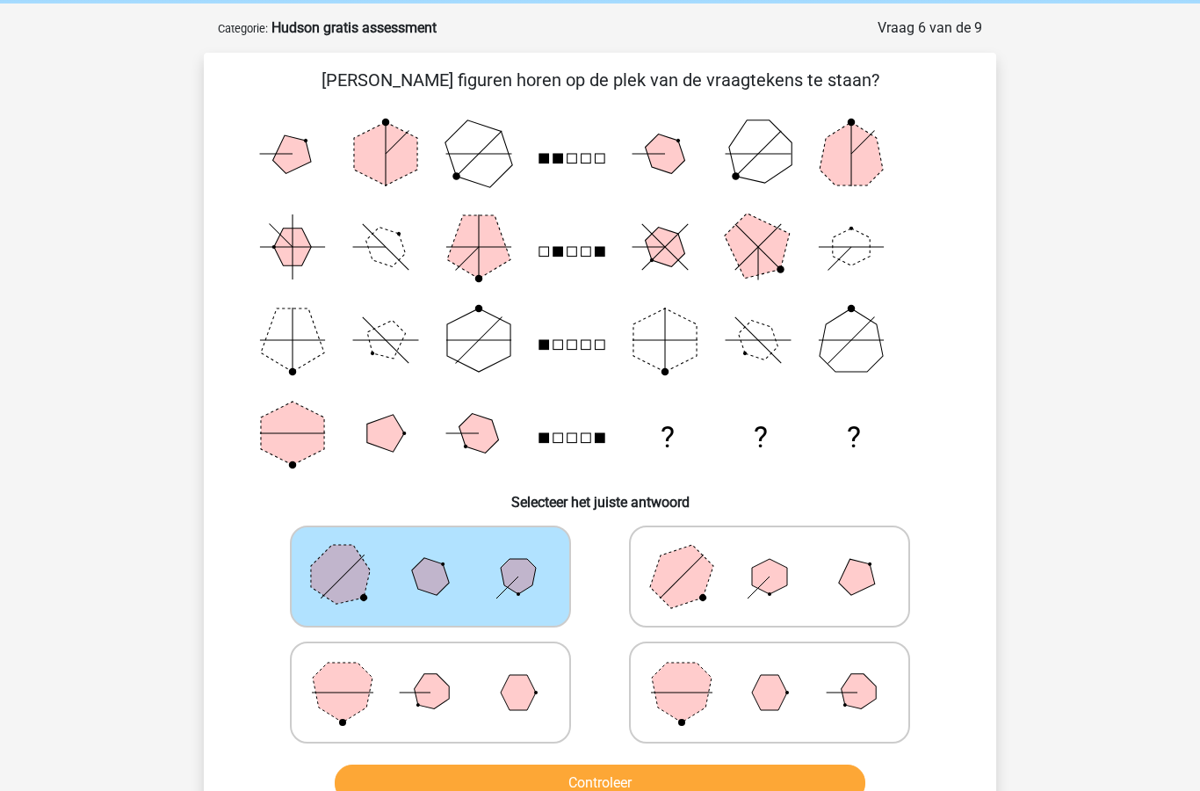
scroll to position [70, 0]
click at [549, 790] on button "Controleer" at bounding box center [601, 782] width 532 height 37
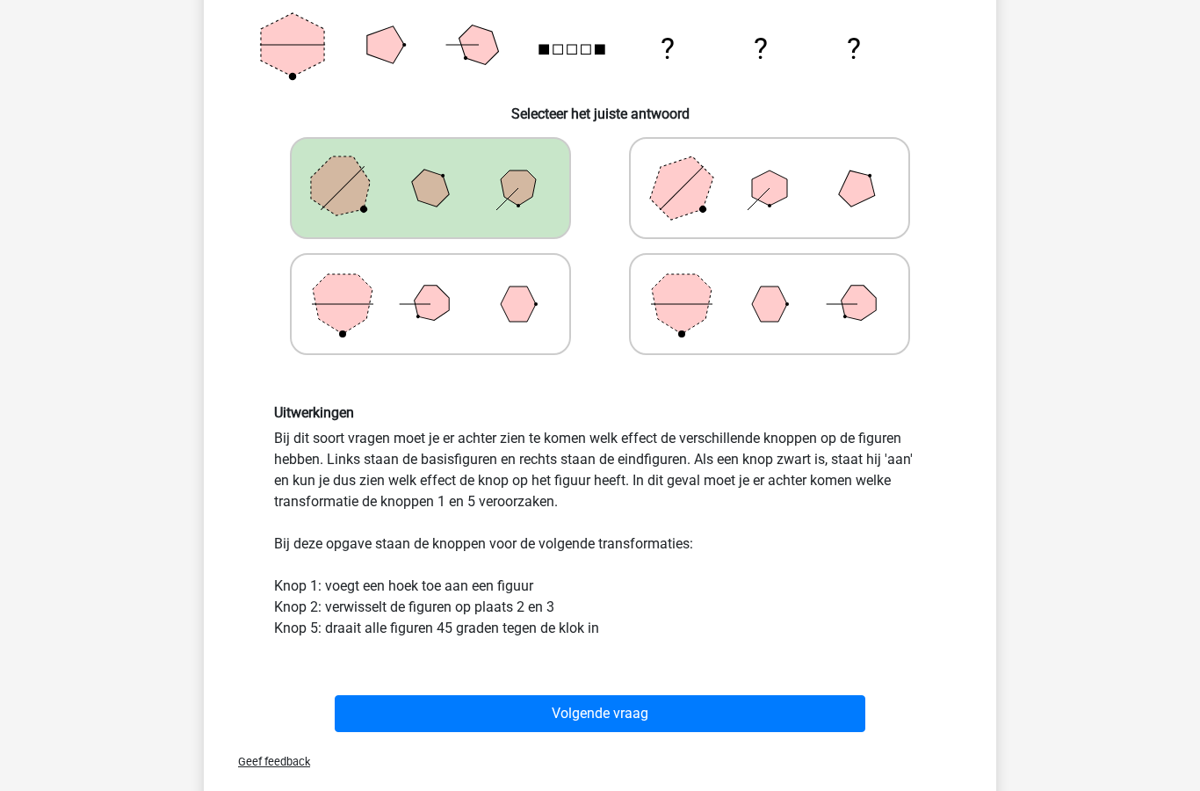
scroll to position [458, 0]
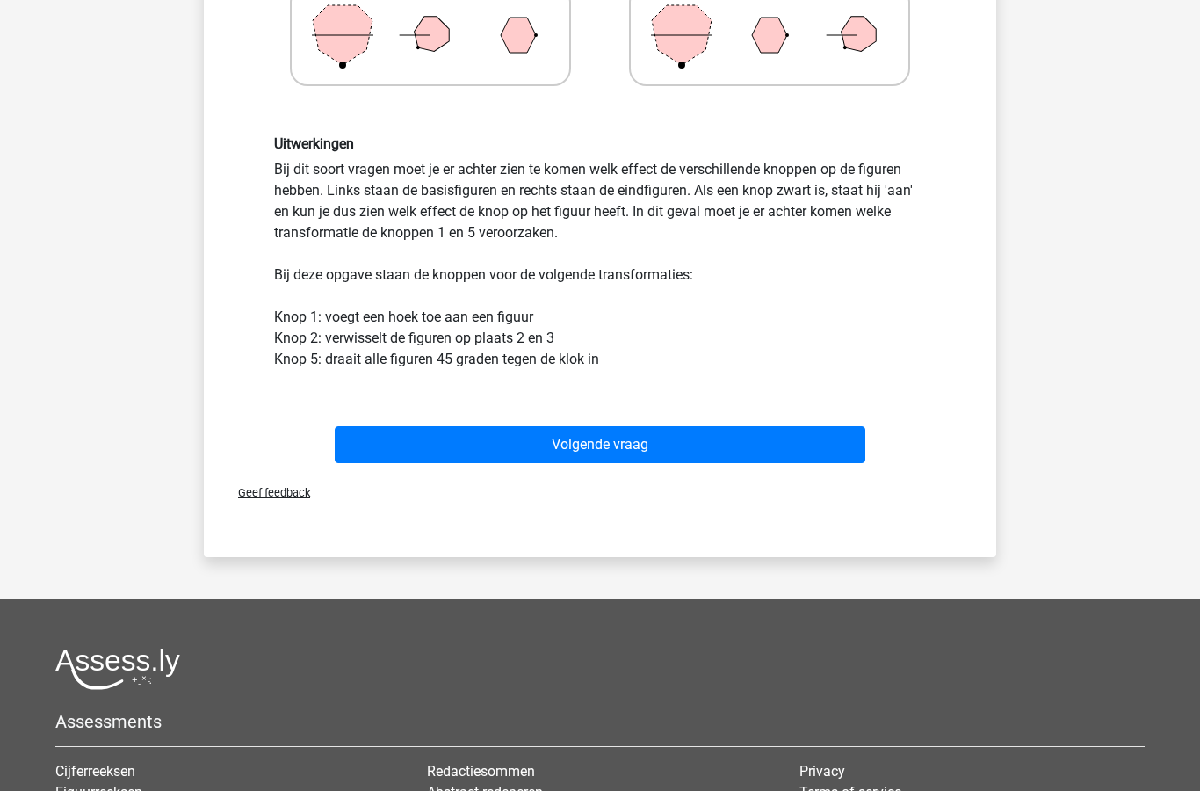
click at [703, 443] on button "Volgende vraag" at bounding box center [601, 445] width 532 height 37
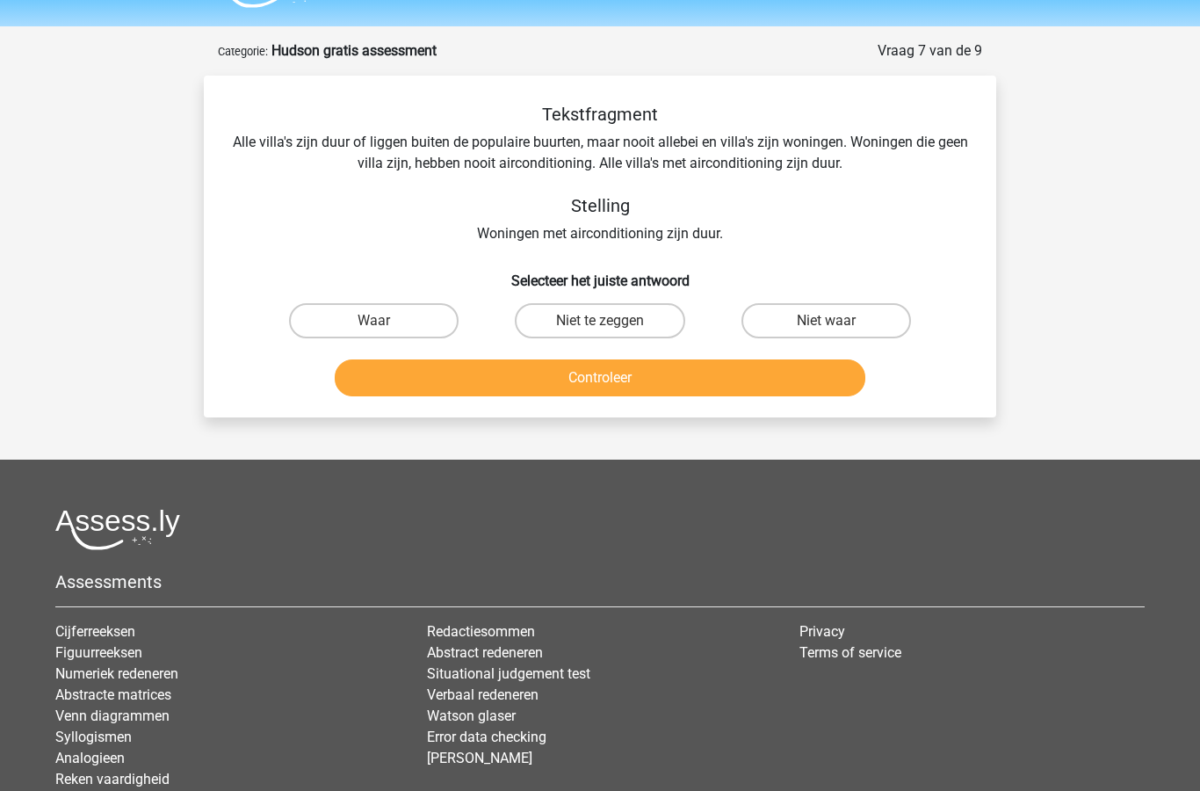
scroll to position [0, 0]
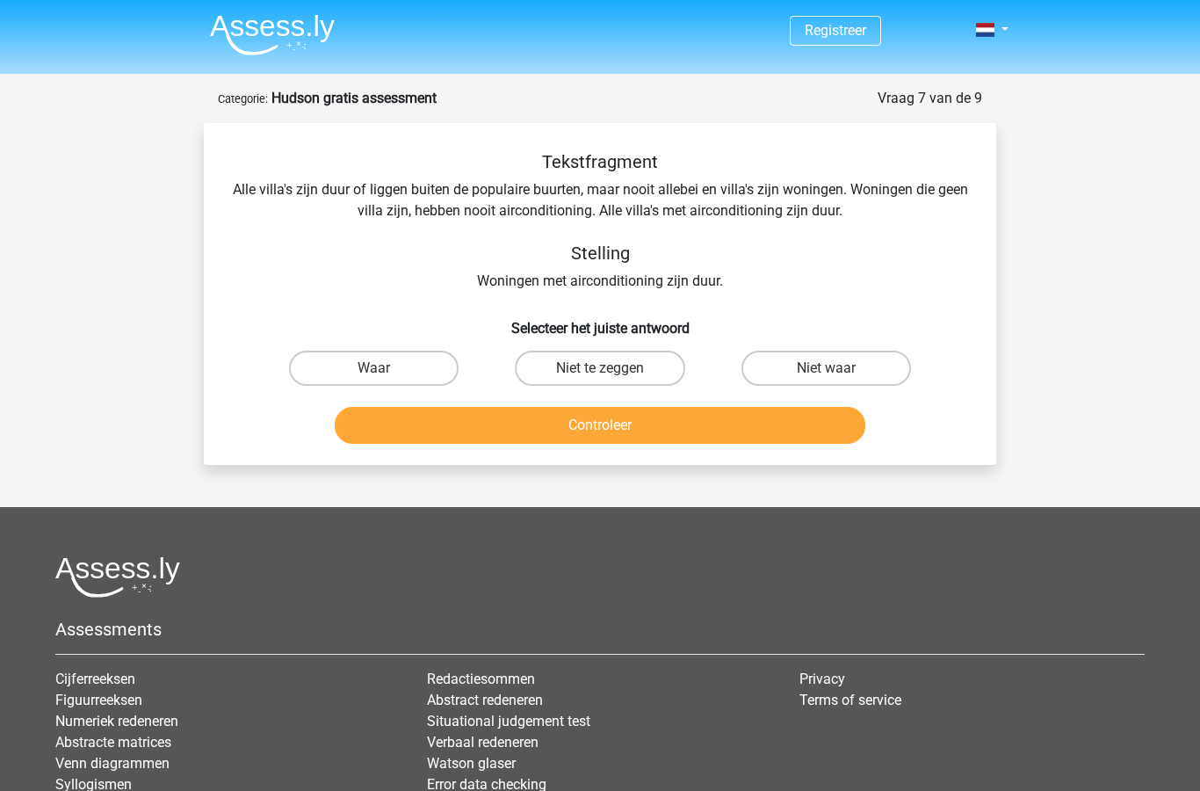
click at [341, 385] on label "Waar" at bounding box center [374, 368] width 170 height 35
click at [374, 380] on input "Waar" at bounding box center [379, 373] width 11 height 11
radio input "true"
click at [351, 365] on label "Waar" at bounding box center [374, 368] width 170 height 35
click at [374, 368] on input "Waar" at bounding box center [379, 373] width 11 height 11
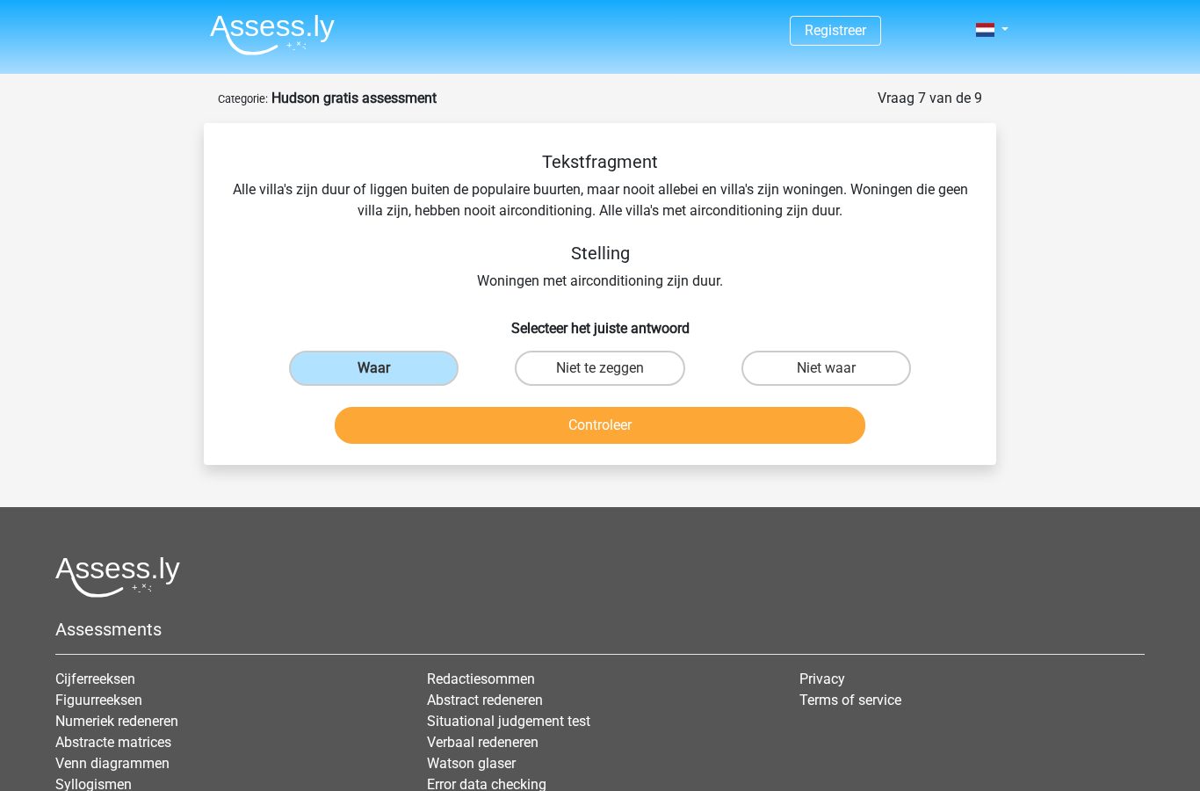
click at [447, 412] on button "Controleer" at bounding box center [601, 425] width 532 height 37
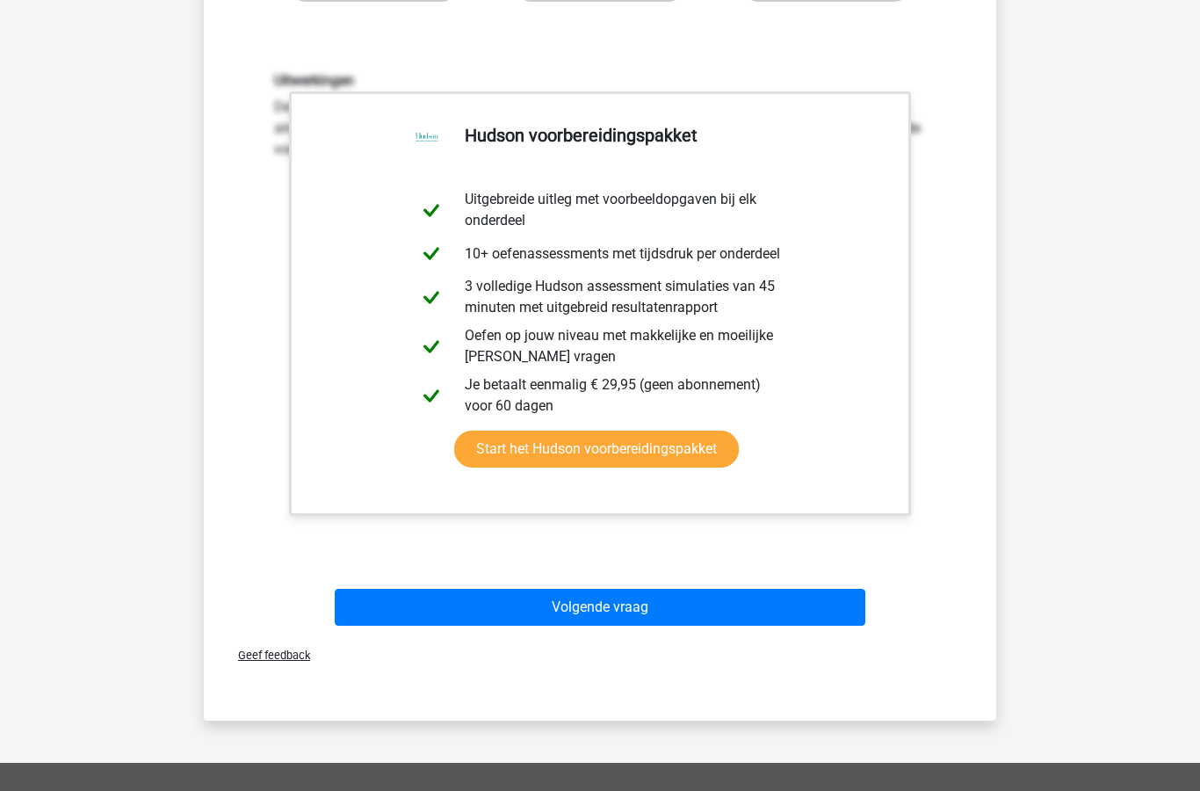
scroll to position [396, 0]
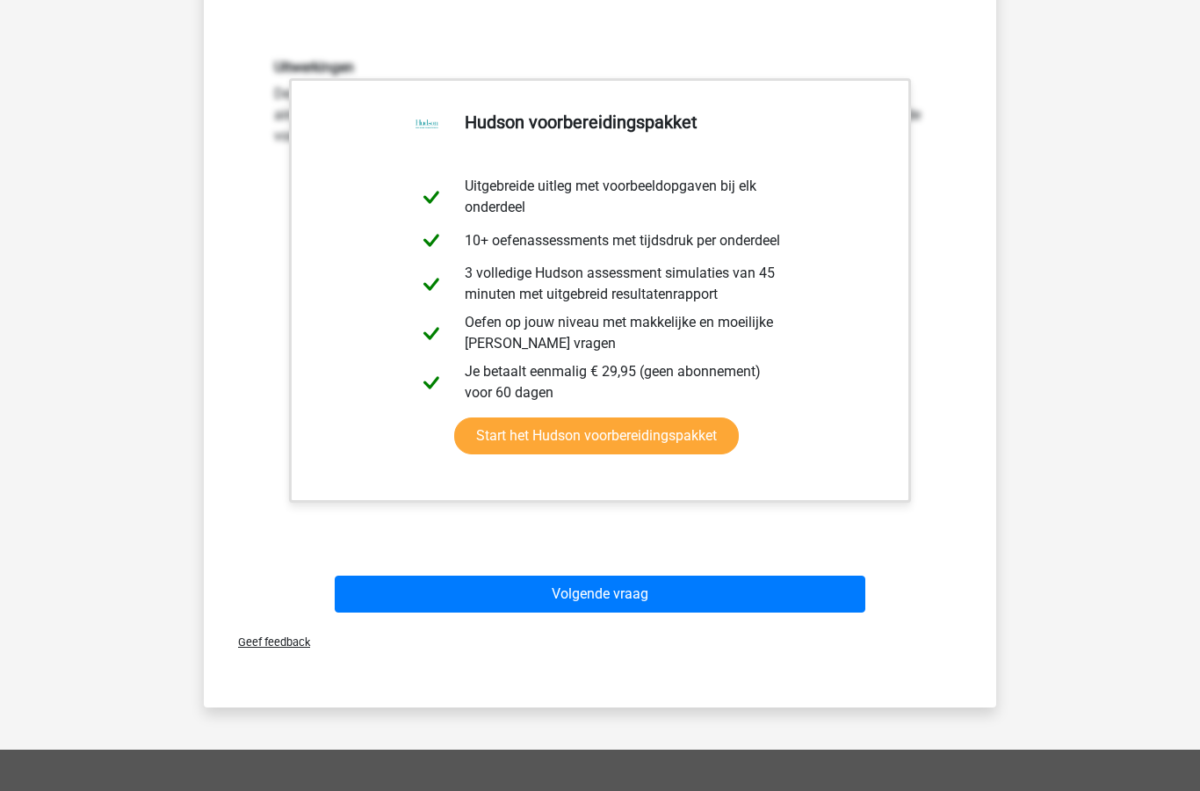
click at [419, 598] on button "Volgende vraag" at bounding box center [601, 594] width 532 height 37
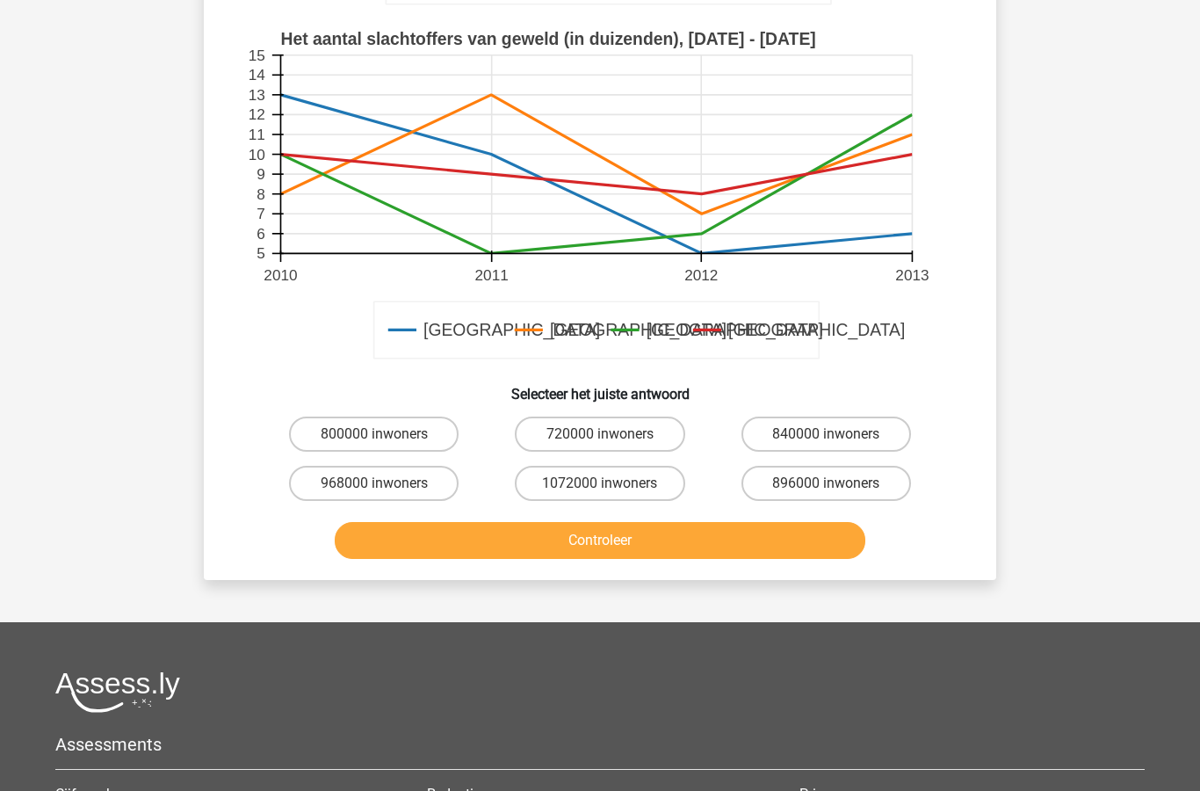
scroll to position [515, 0]
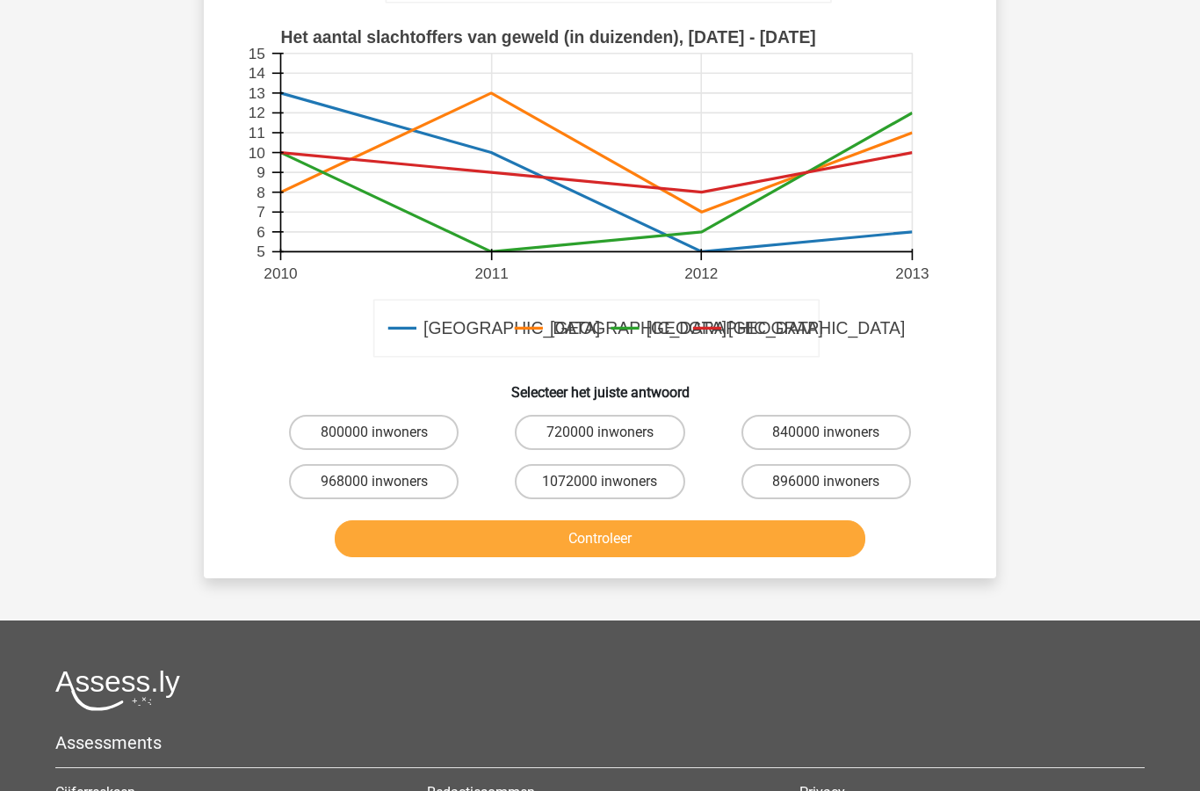
click at [340, 423] on label "800000 inwoners" at bounding box center [374, 433] width 170 height 35
click at [374, 433] on input "800000 inwoners" at bounding box center [379, 438] width 11 height 11
radio input "true"
click at [712, 545] on button "Controleer" at bounding box center [601, 538] width 532 height 37
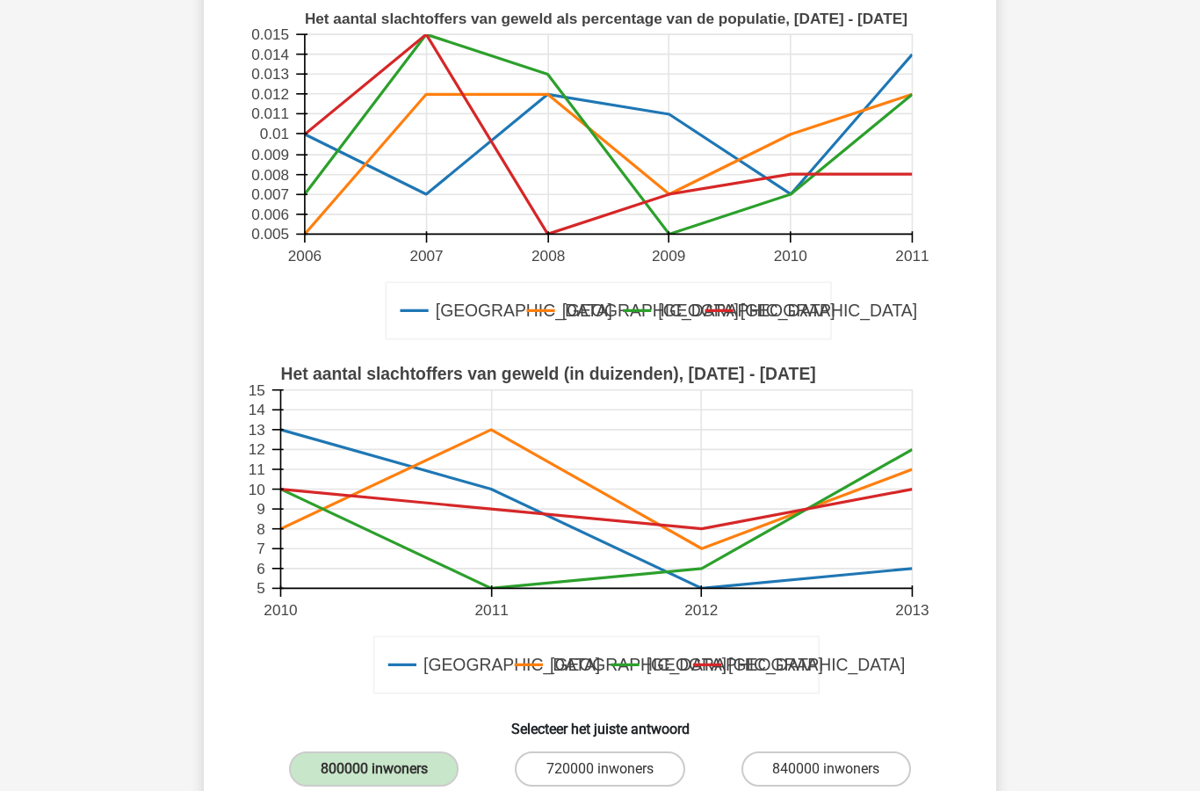
scroll to position [177, 0]
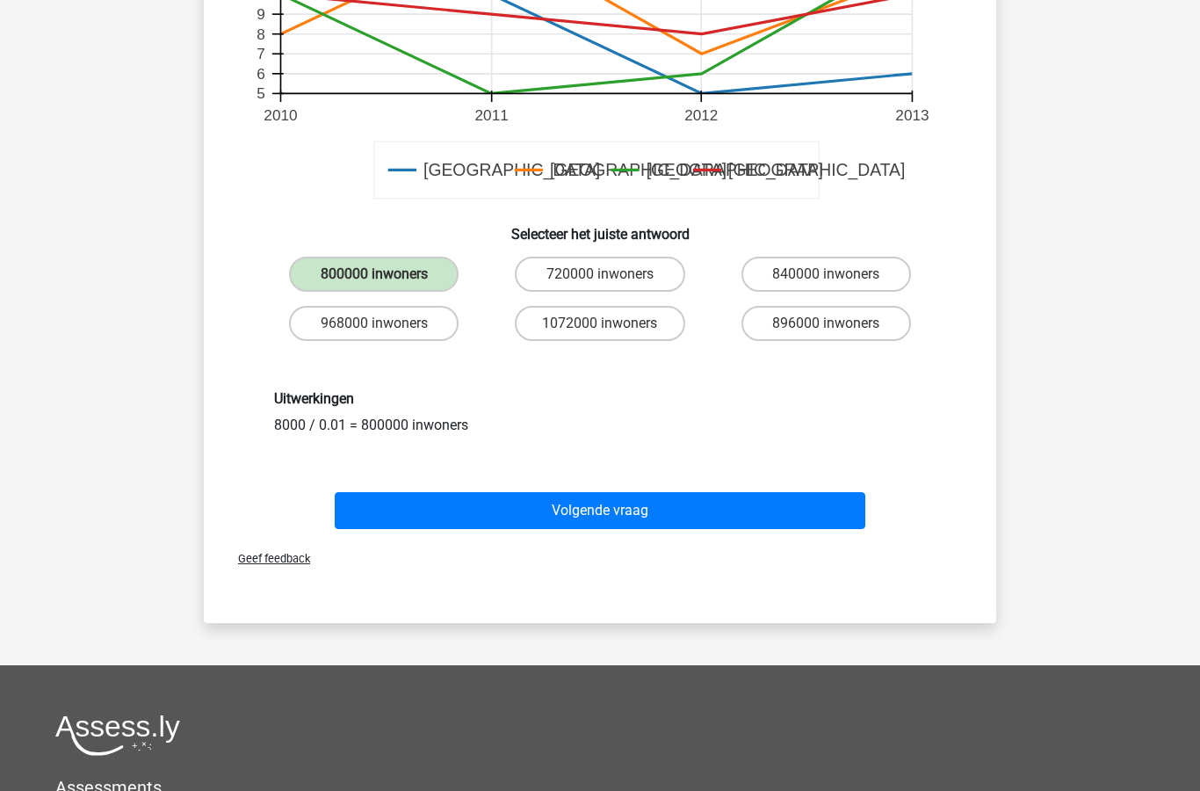
click at [754, 509] on button "Volgende vraag" at bounding box center [601, 510] width 532 height 37
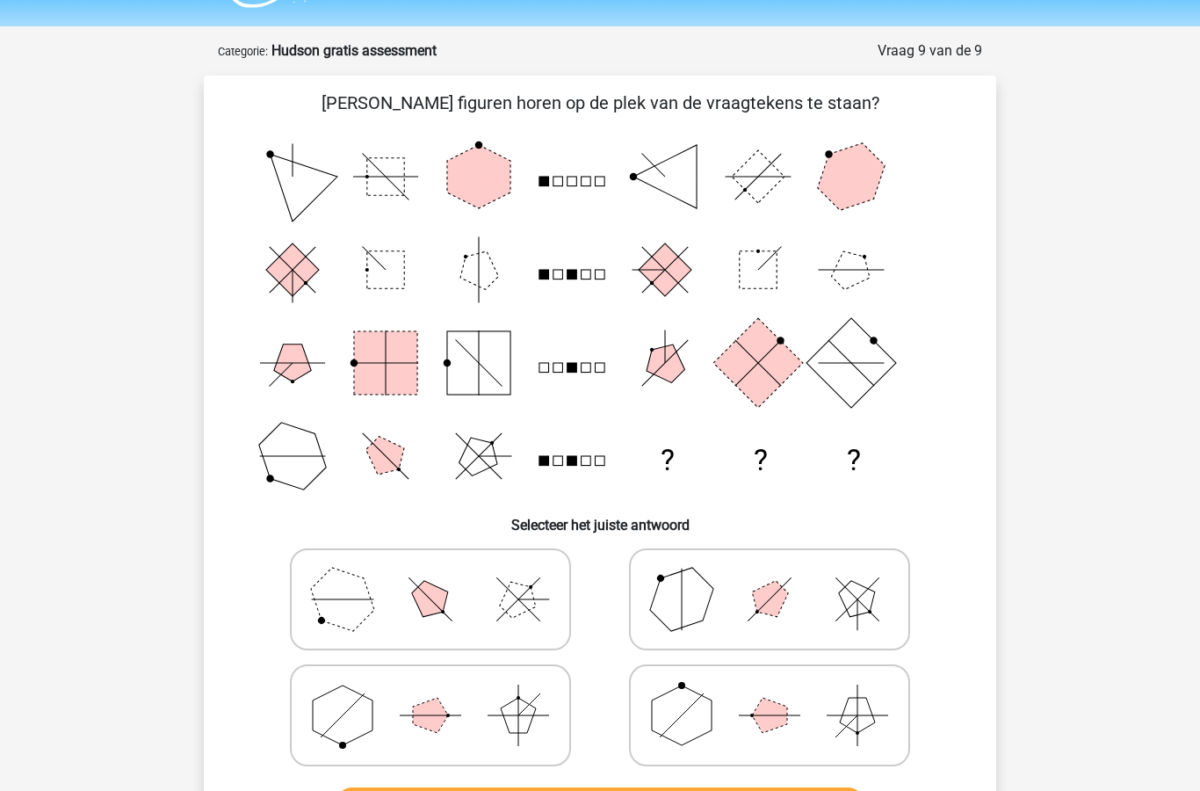
scroll to position [77, 0]
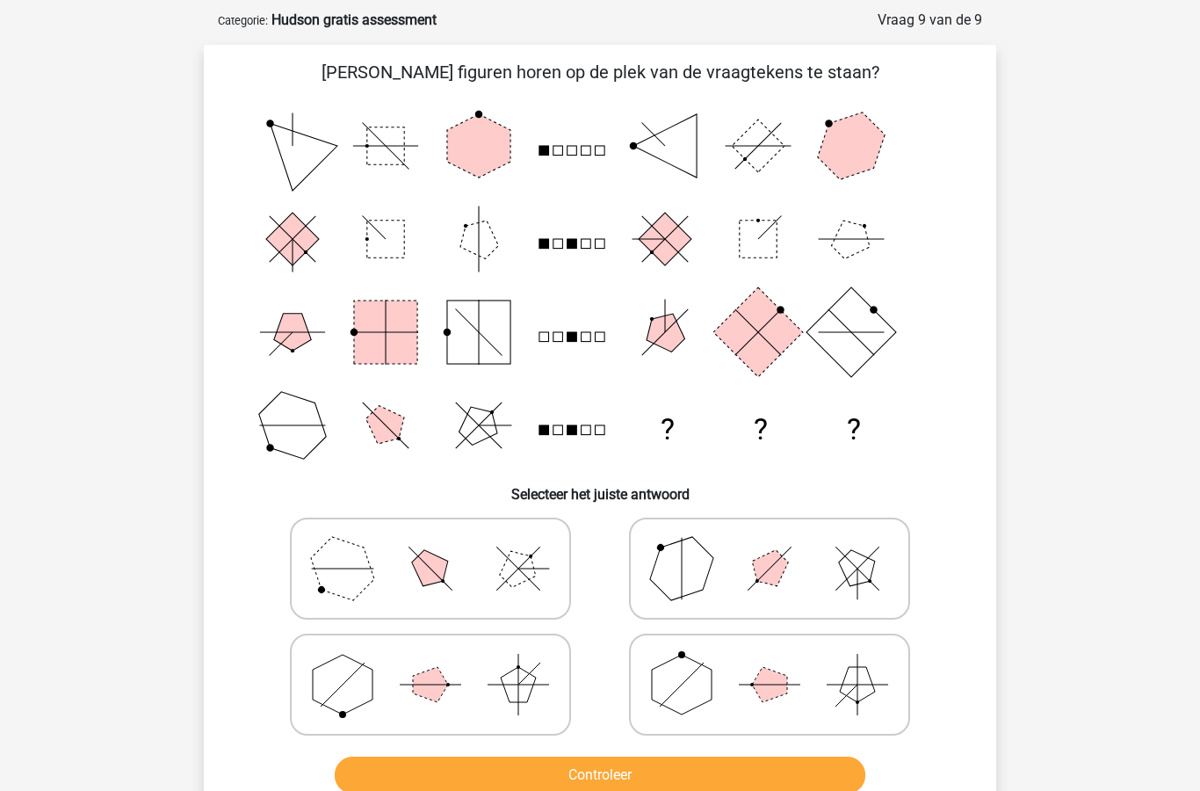
click at [702, 684] on polygon at bounding box center [682, 685] width 60 height 60
click at [770, 663] on input "radio" at bounding box center [775, 657] width 11 height 11
radio input "true"
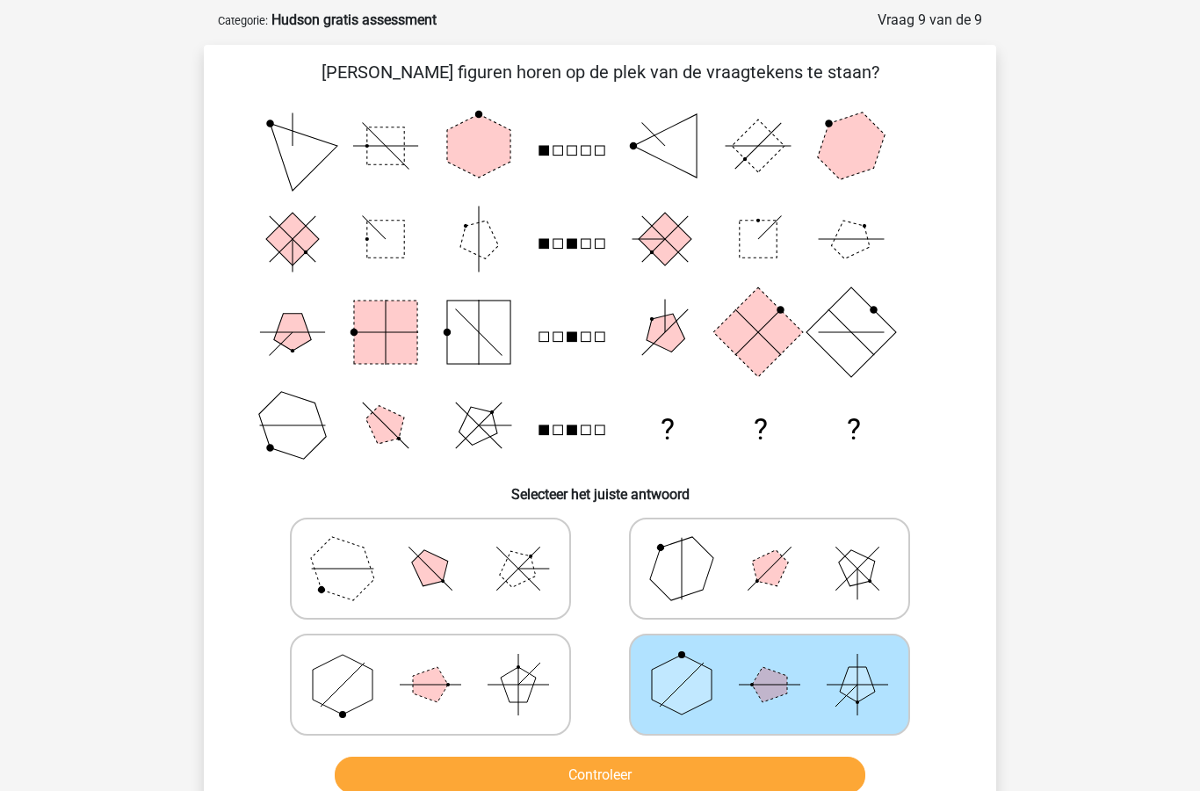
scroll to position [78, 0]
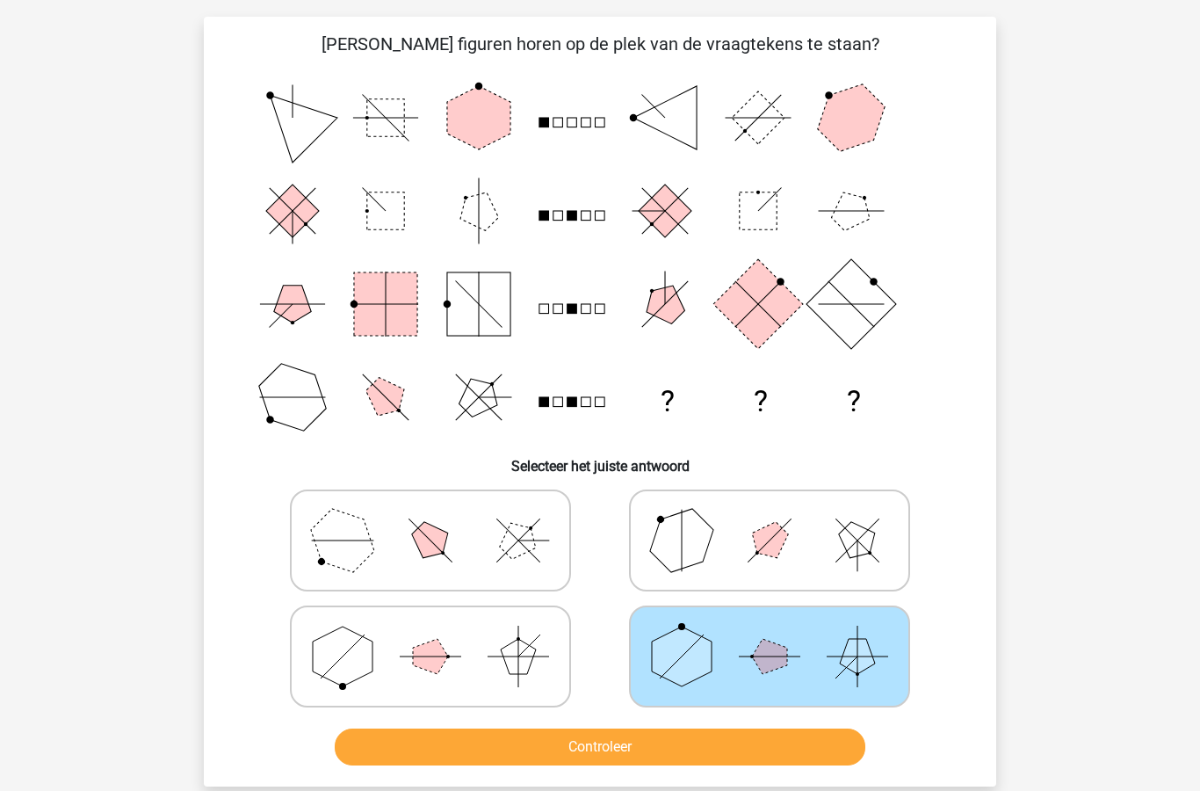
click at [710, 752] on button "Controleer" at bounding box center [601, 747] width 532 height 37
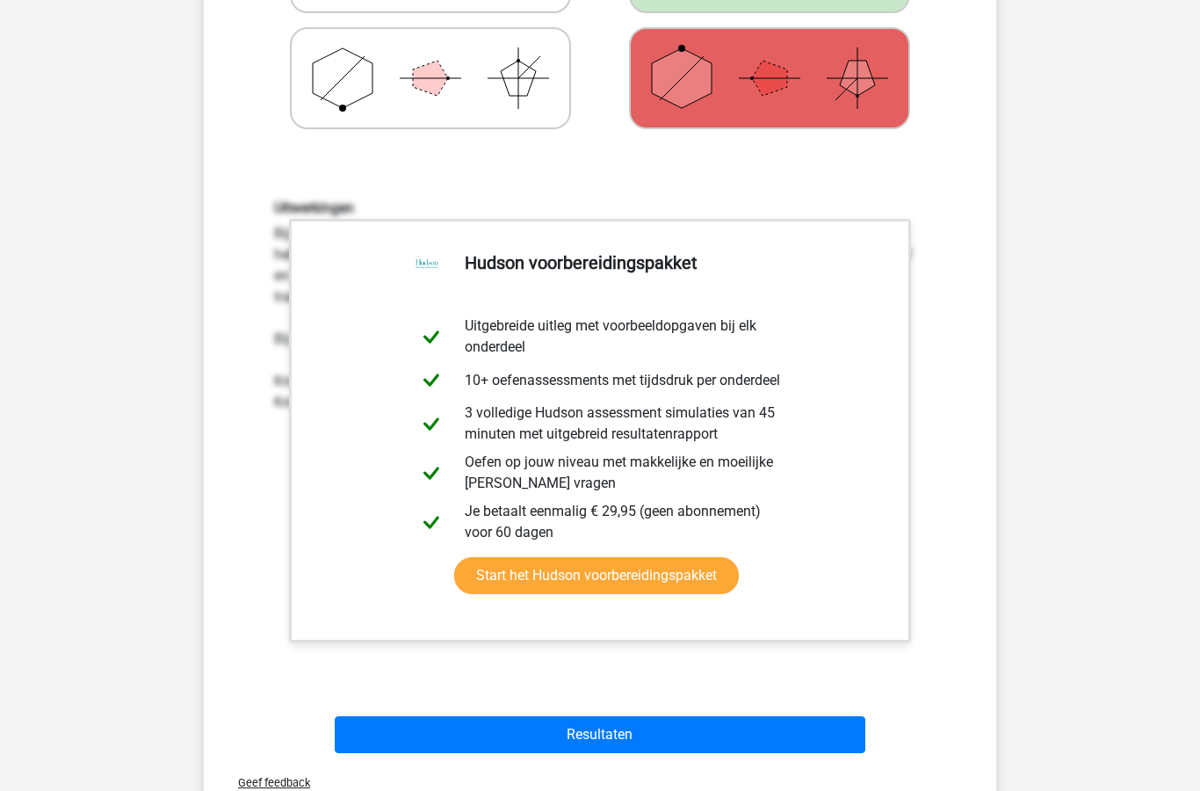
scroll to position [711, 0]
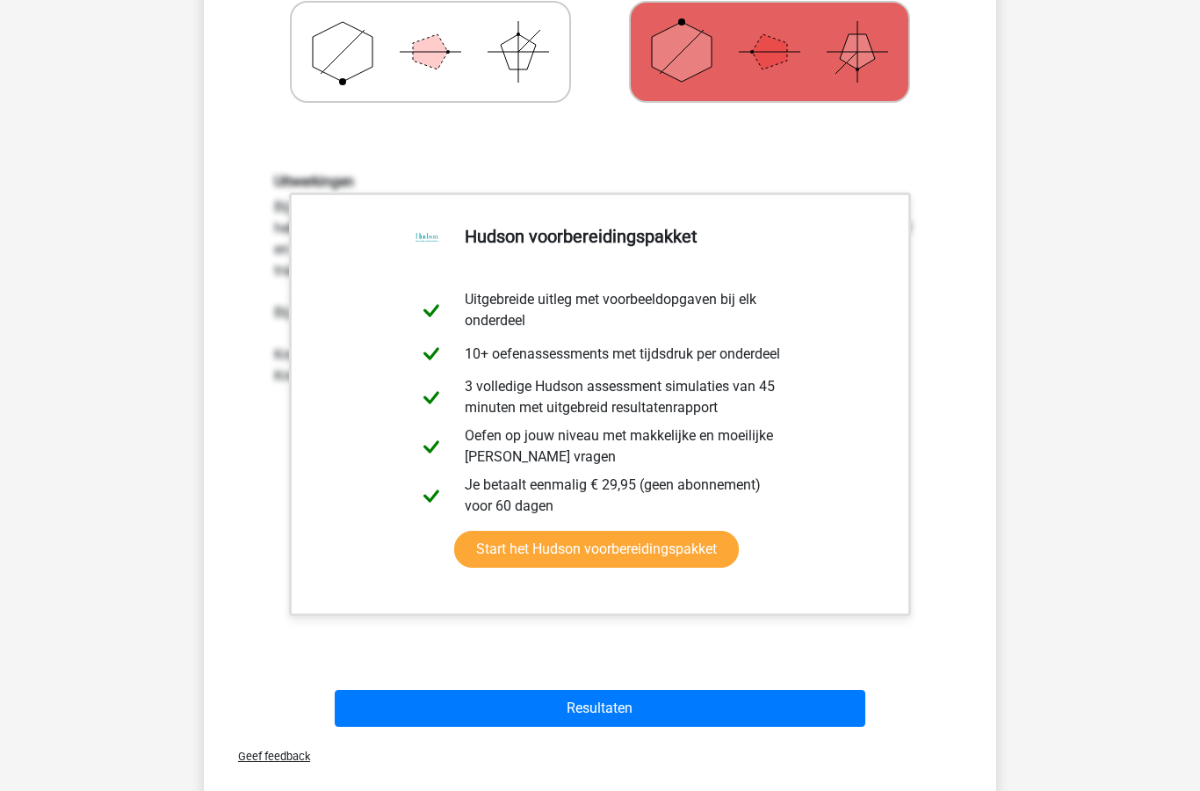
click at [724, 710] on button "Resultaten" at bounding box center [601, 708] width 532 height 37
